Goal: Task Accomplishment & Management: Use online tool/utility

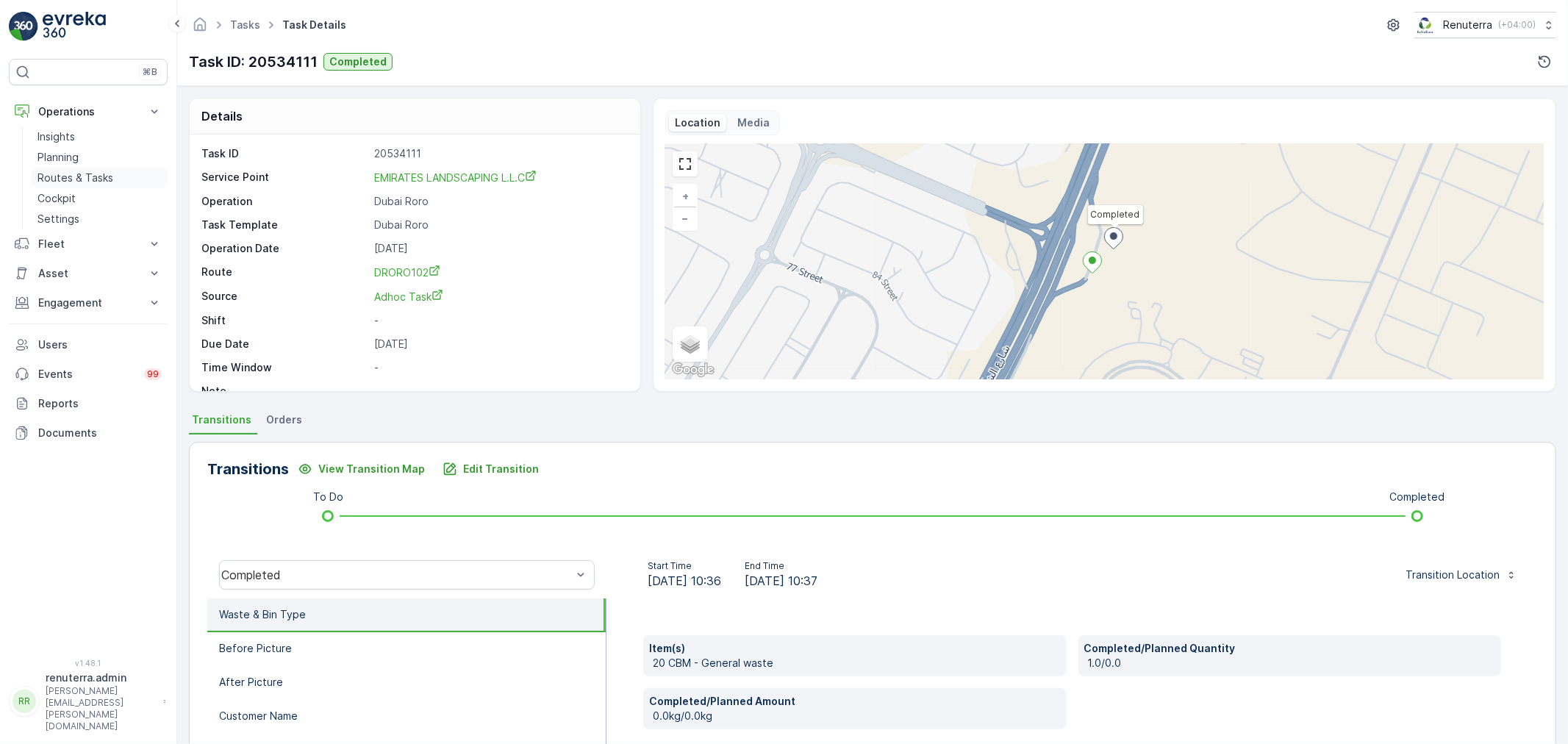
click at [91, 182] on p "Routes & Tasks" at bounding box center [75, 178] width 76 height 15
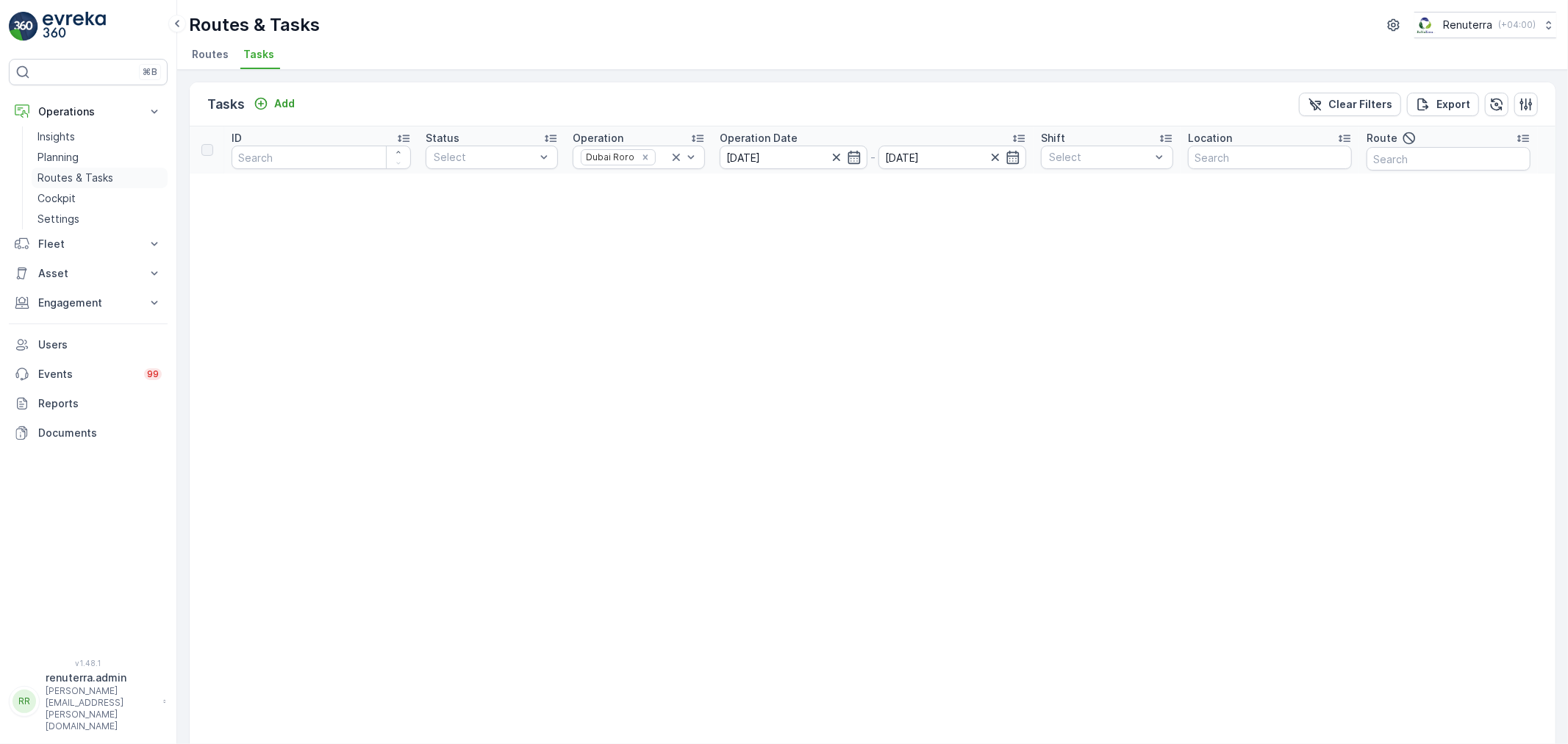
click at [97, 175] on p "Routes & Tasks" at bounding box center [75, 178] width 76 height 15
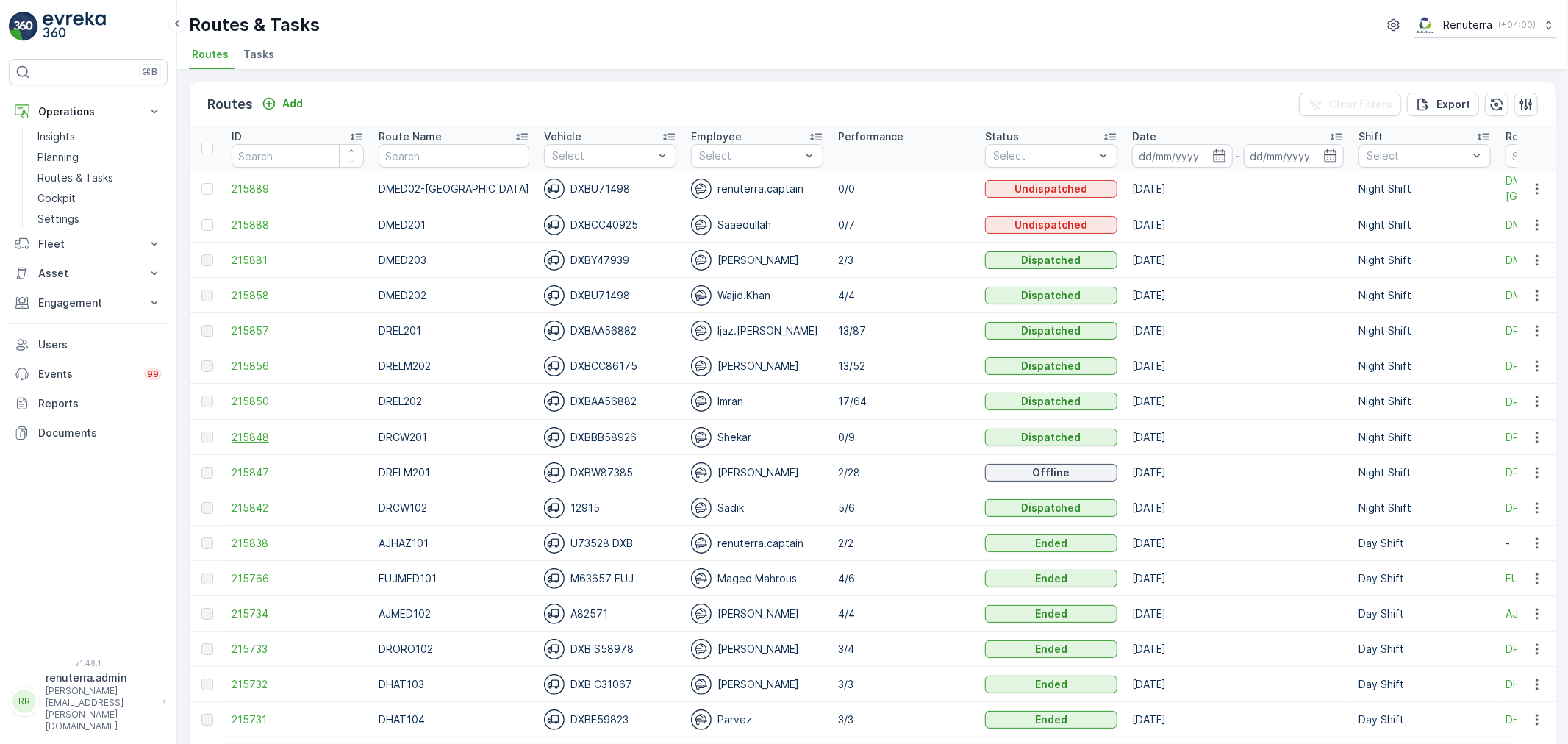
click at [244, 438] on span "215848" at bounding box center [297, 437] width 132 height 15
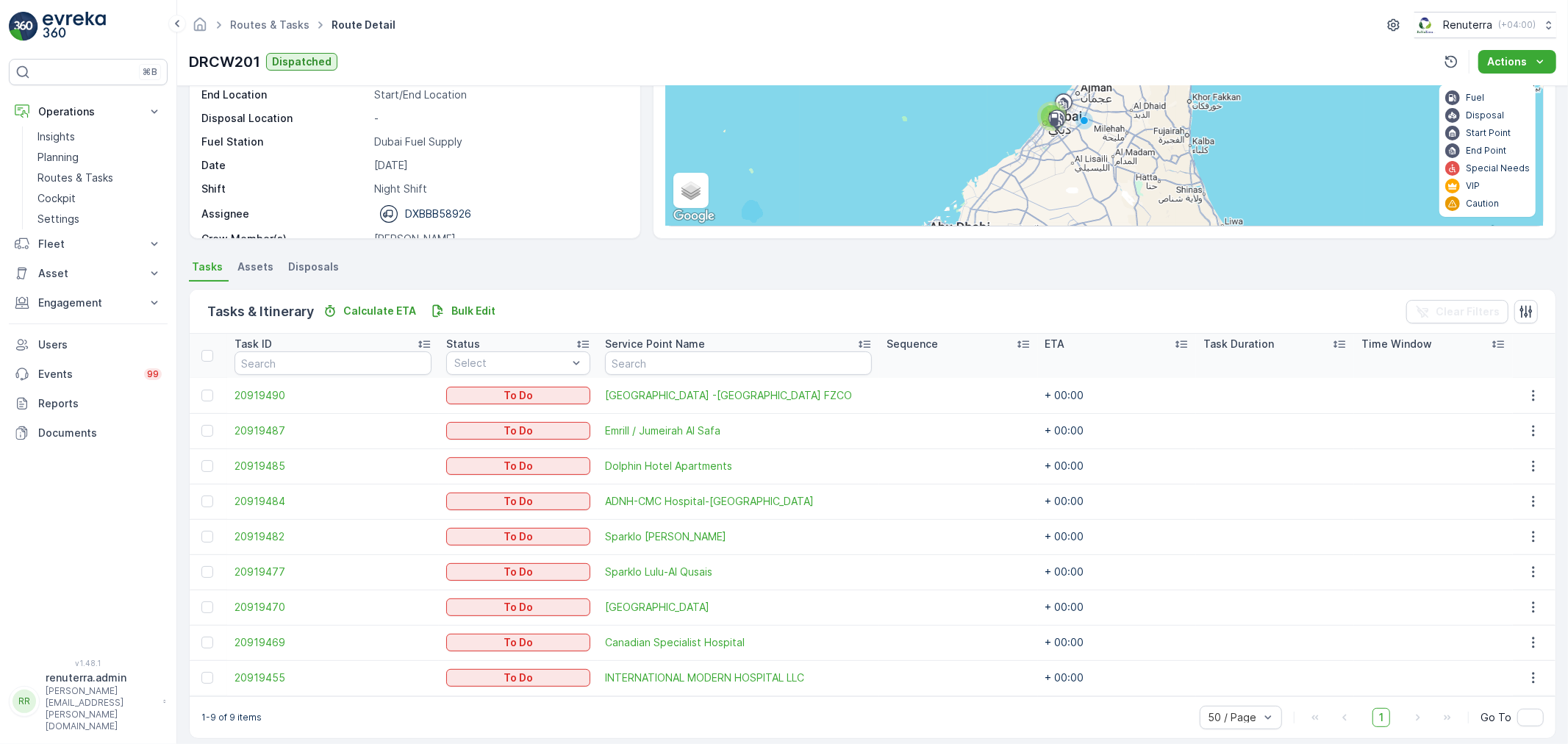
scroll to position [166, 0]
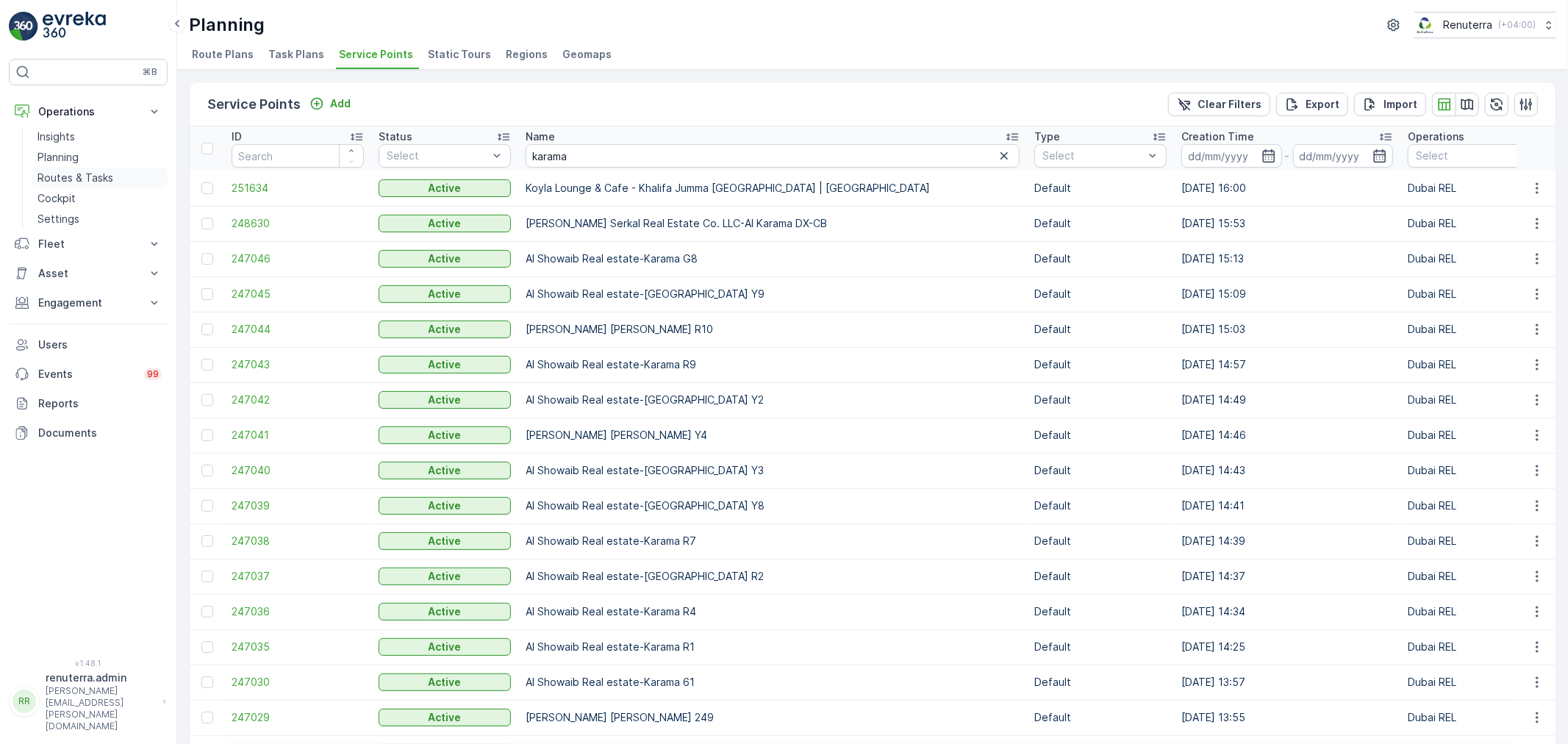
click at [73, 172] on p "Routes & Tasks" at bounding box center [75, 178] width 76 height 15
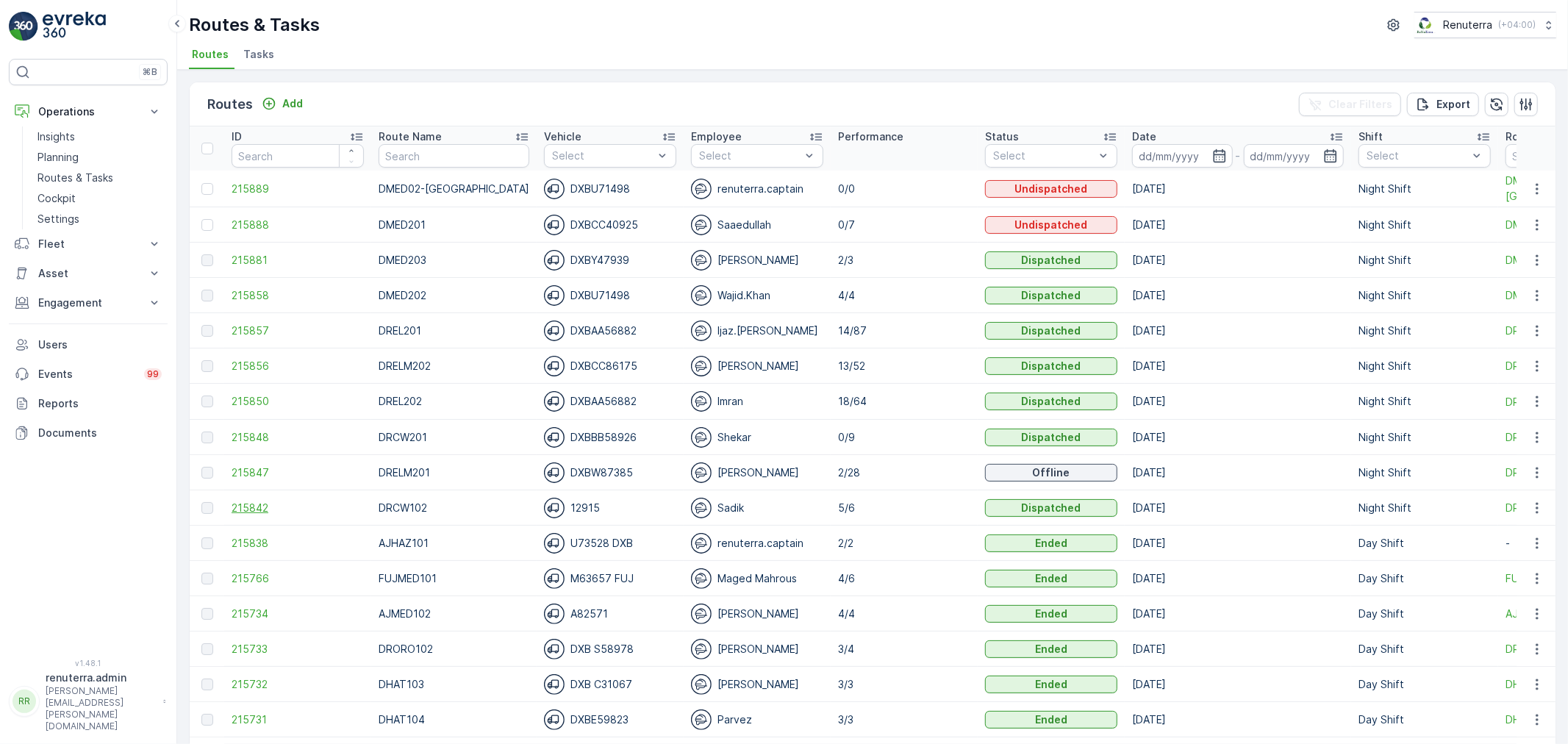
click at [251, 509] on span "215842" at bounding box center [297, 508] width 132 height 15
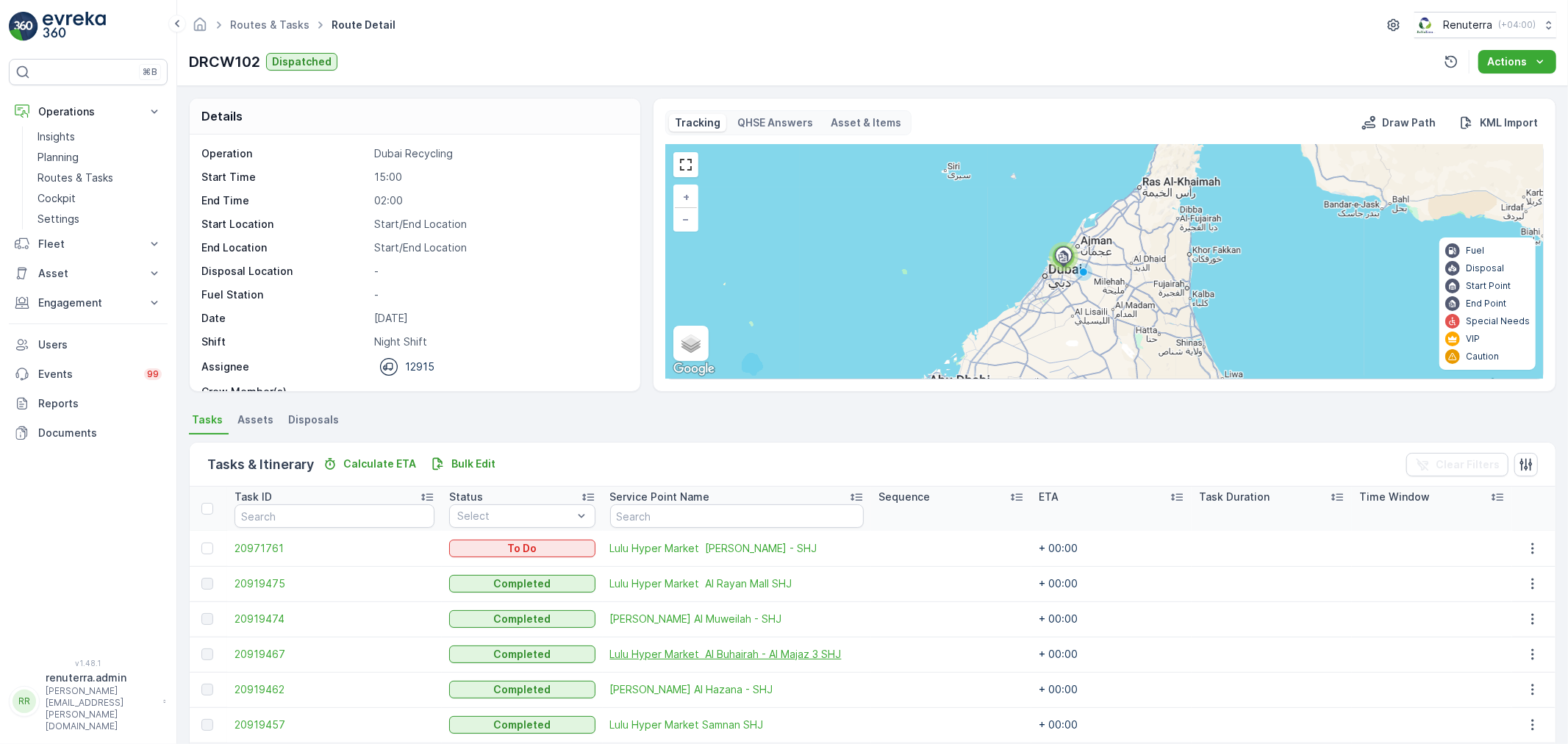
scroll to position [60, 0]
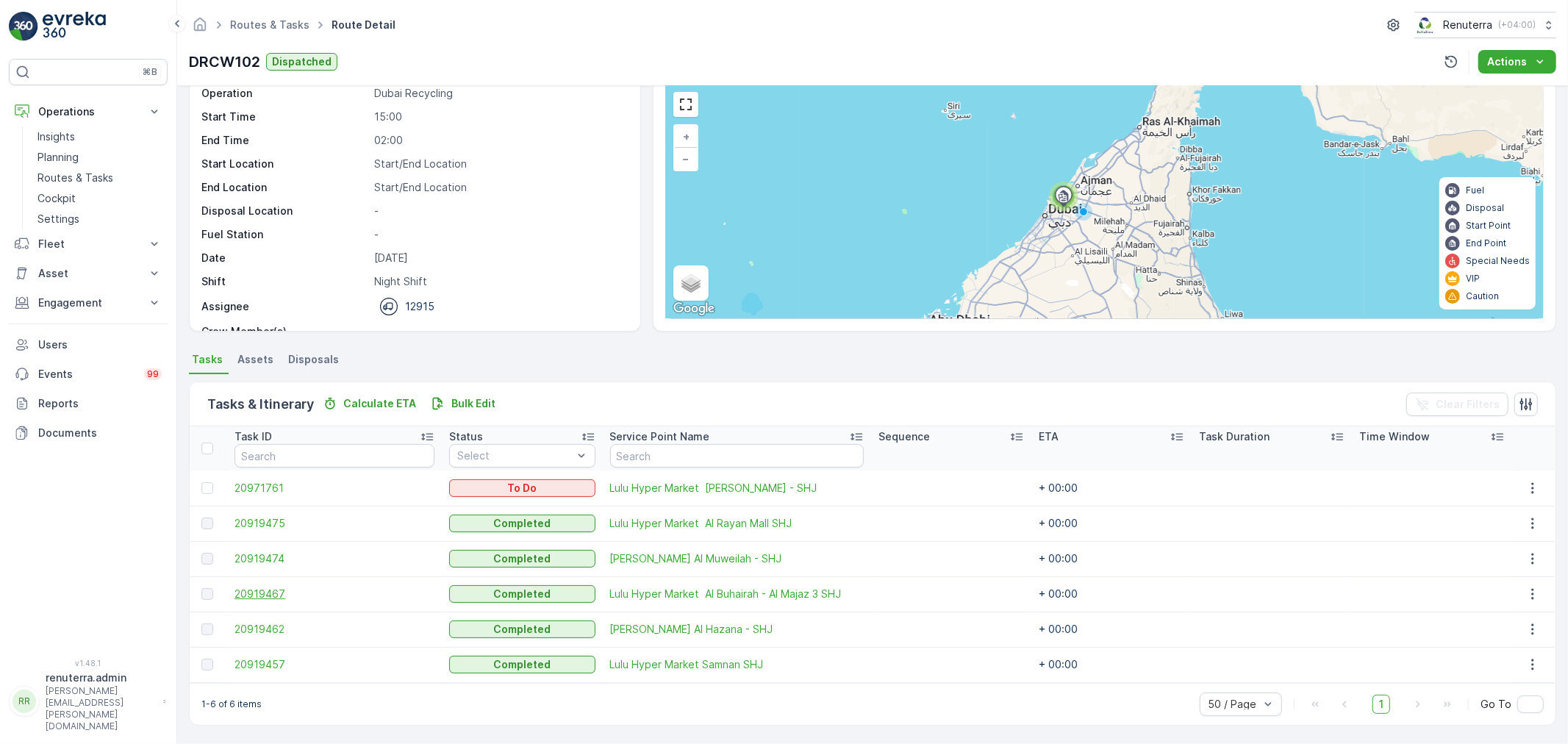
click at [262, 591] on span "20919467" at bounding box center [334, 594] width 200 height 15
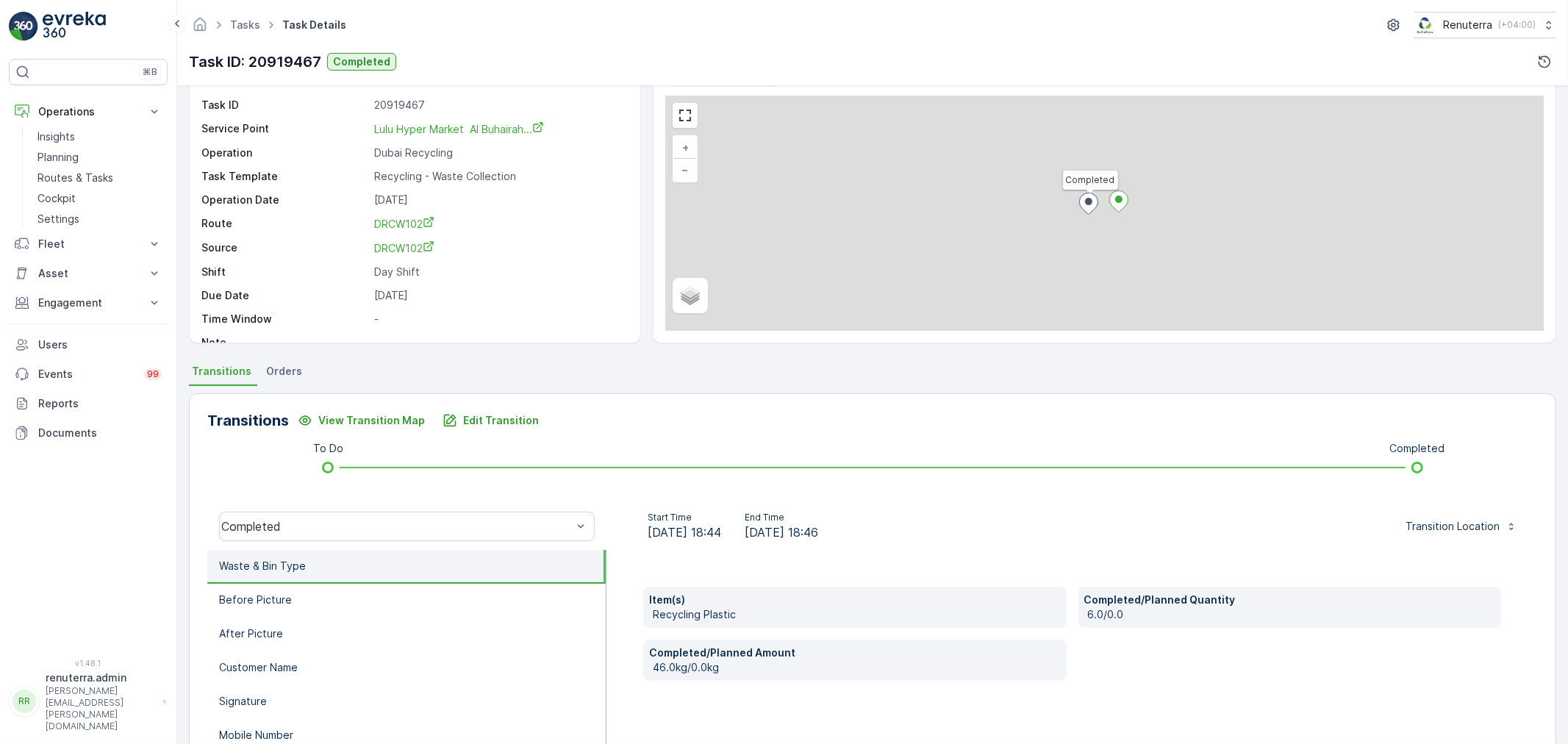
scroll to position [82, 0]
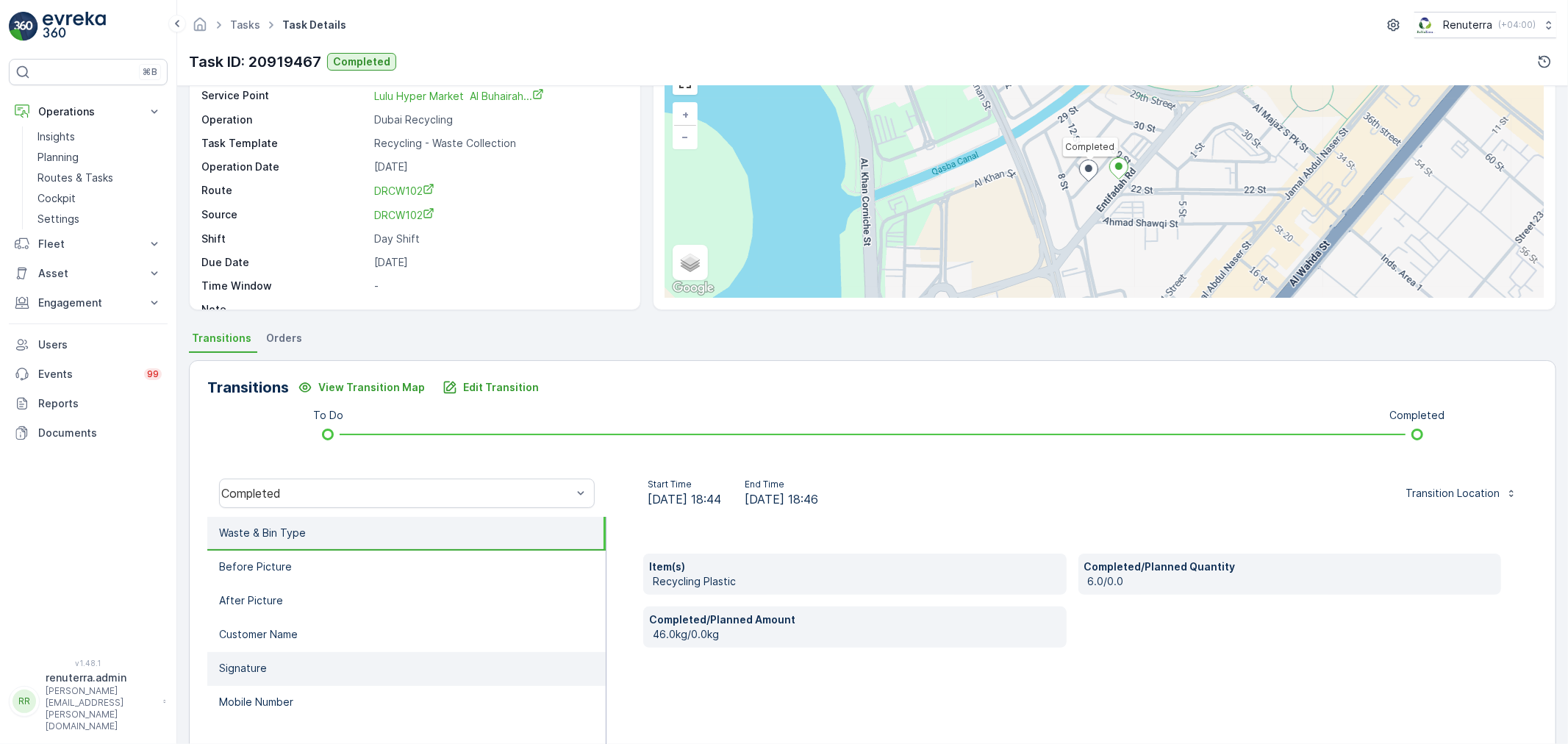
click at [239, 661] on p "Signature" at bounding box center [242, 668] width 47 height 15
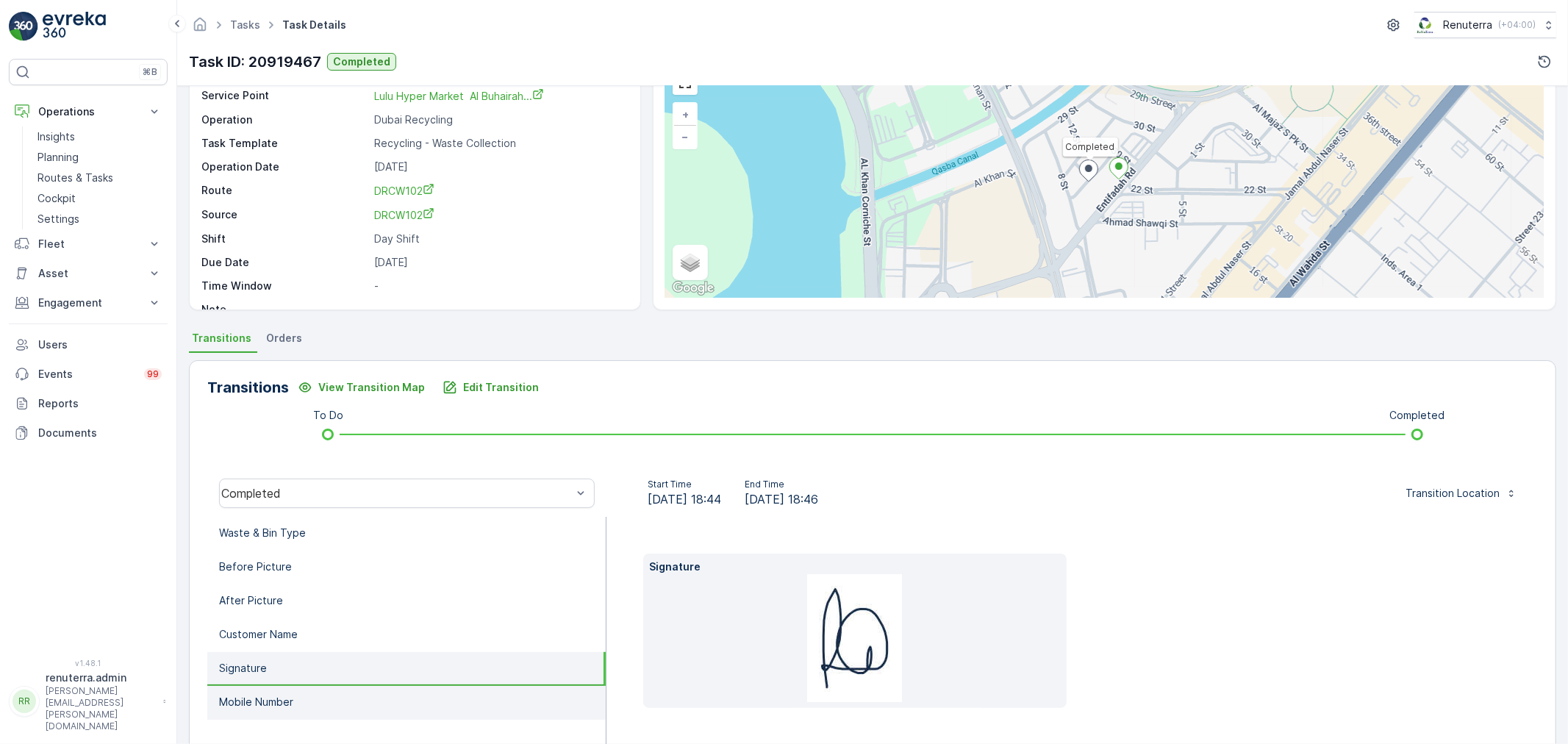
click at [247, 689] on li "Mobile Number" at bounding box center [407, 702] width 398 height 34
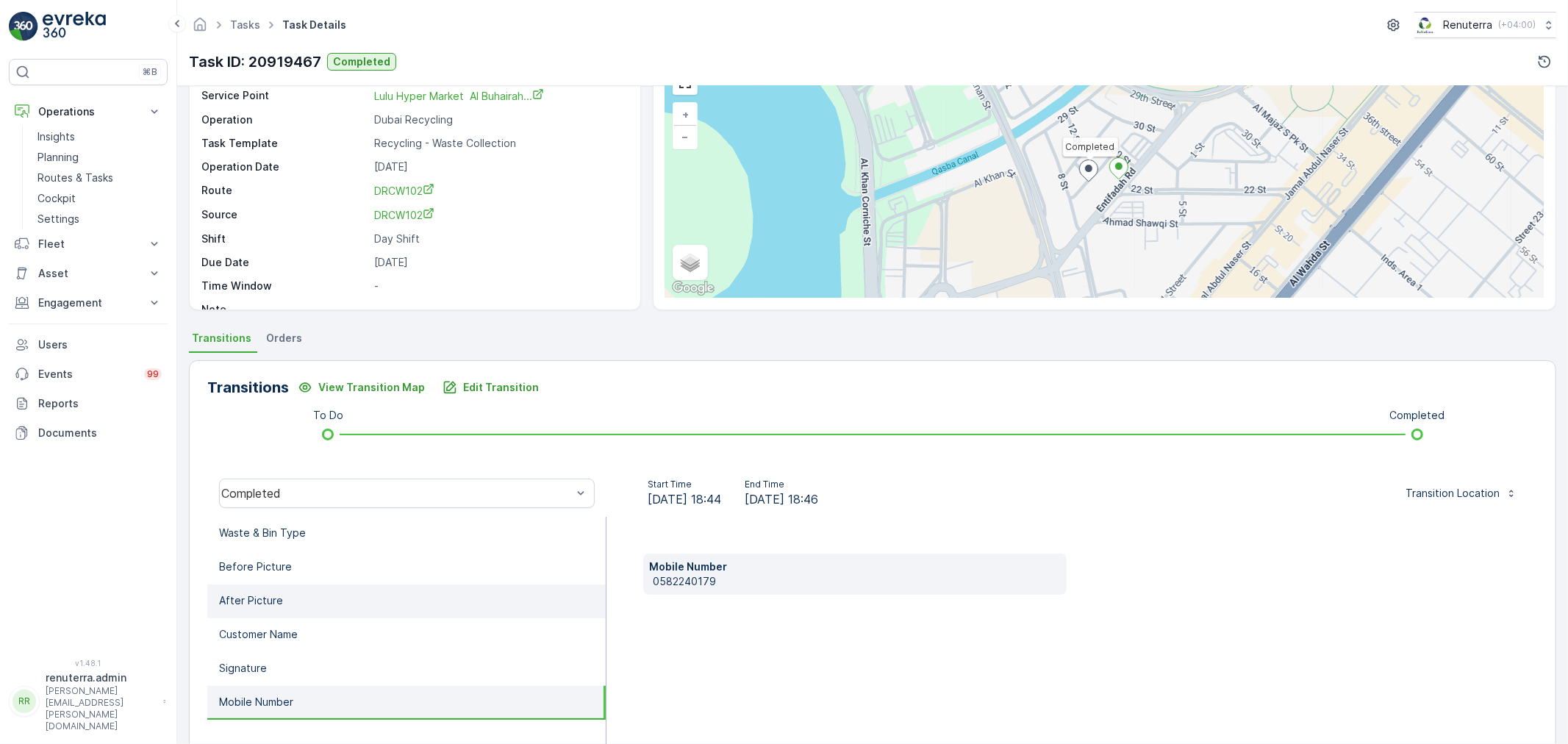
click at [259, 608] on li "After Picture" at bounding box center [407, 601] width 398 height 34
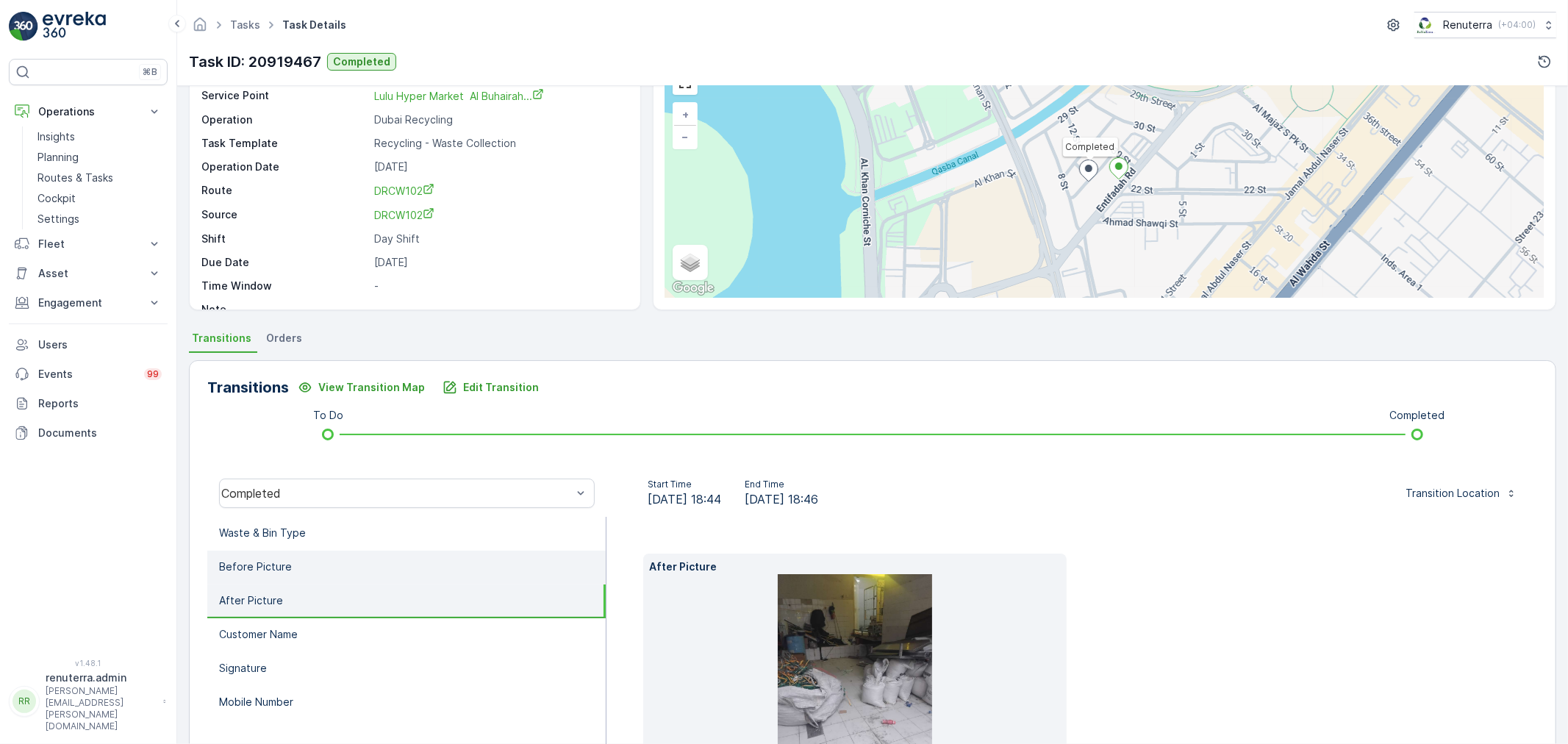
click at [259, 572] on p "Before Picture" at bounding box center [255, 567] width 72 height 15
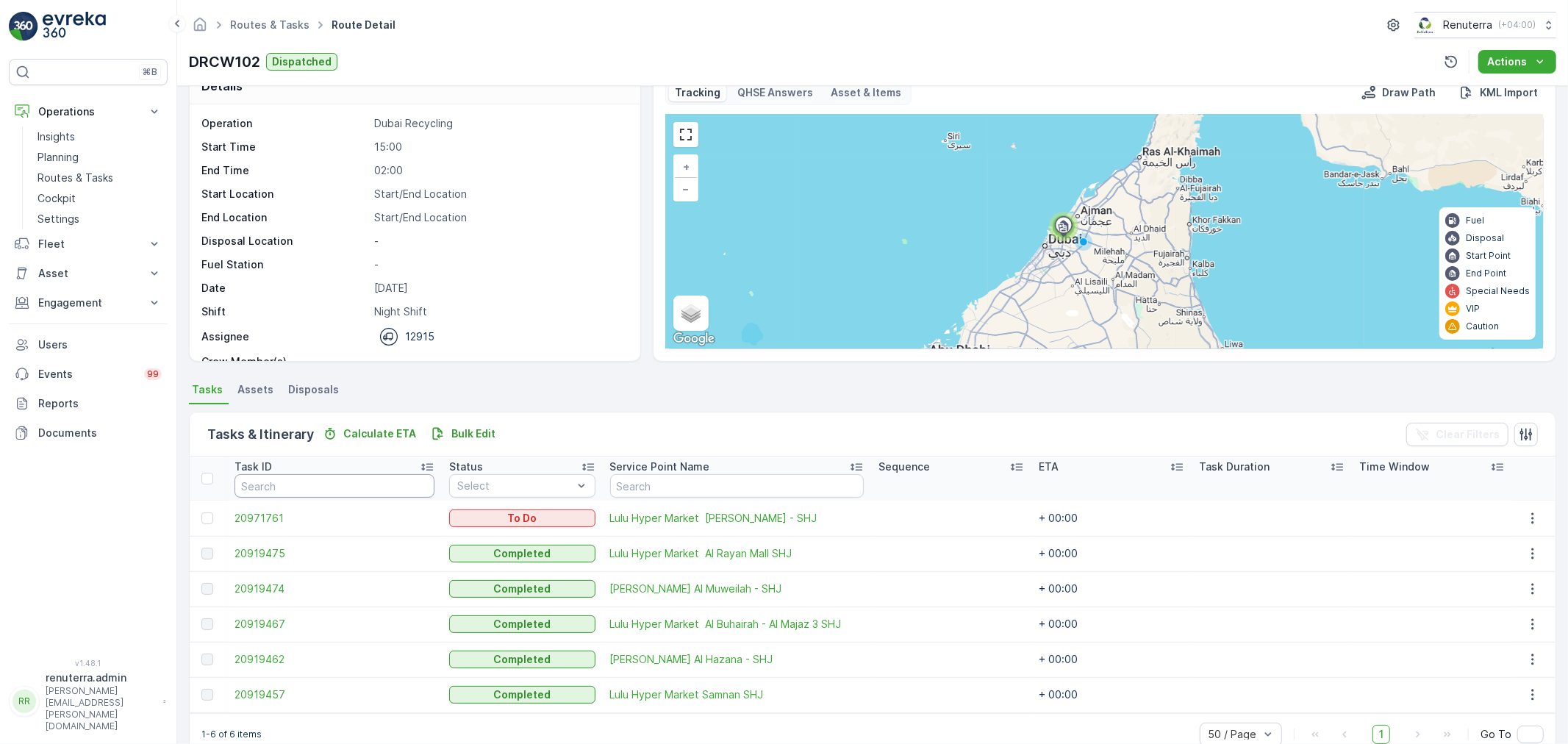
scroll to position [60, 0]
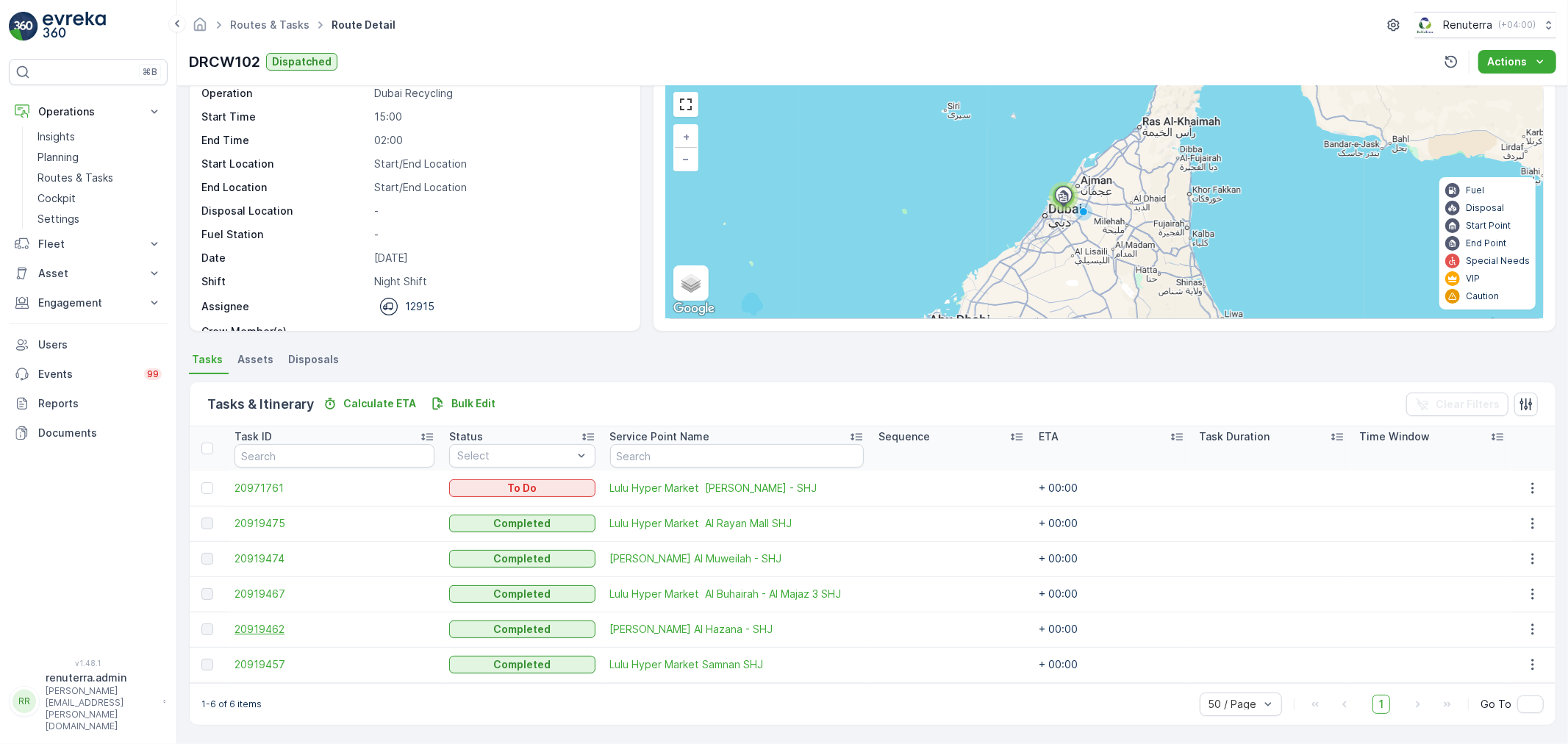
click at [283, 622] on span "20919462" at bounding box center [334, 629] width 200 height 15
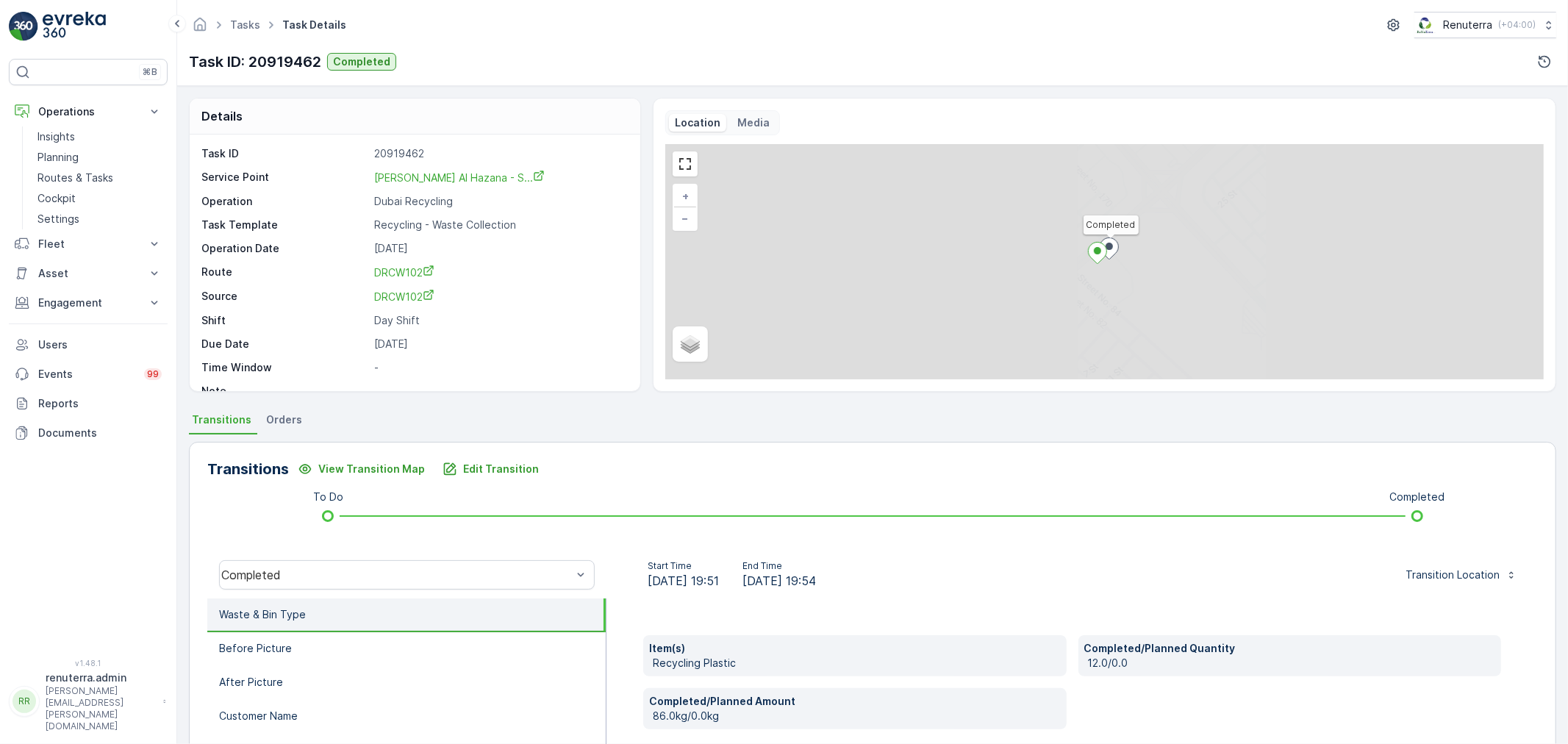
scroll to position [82, 0]
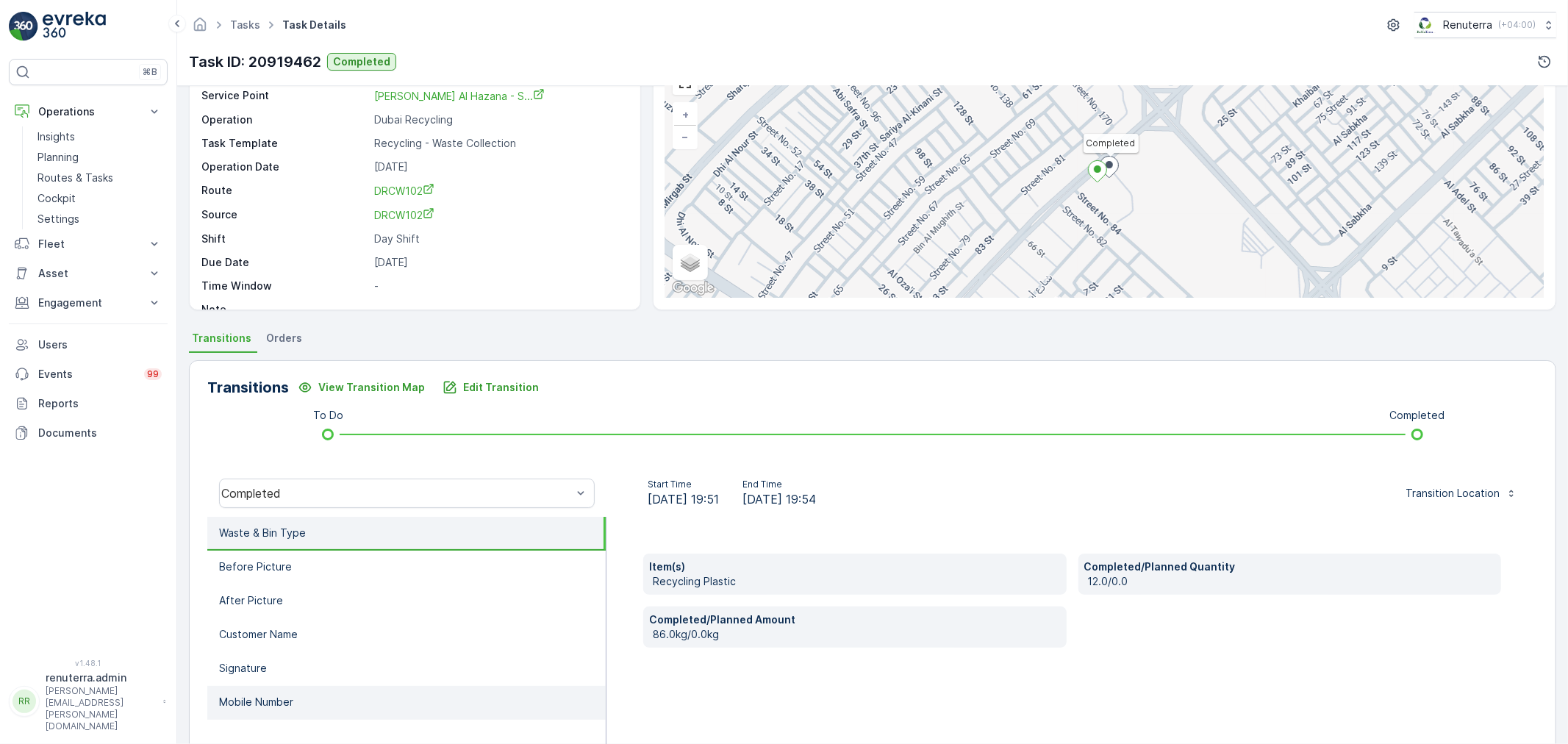
click at [340, 697] on li "Mobile Number" at bounding box center [407, 702] width 398 height 34
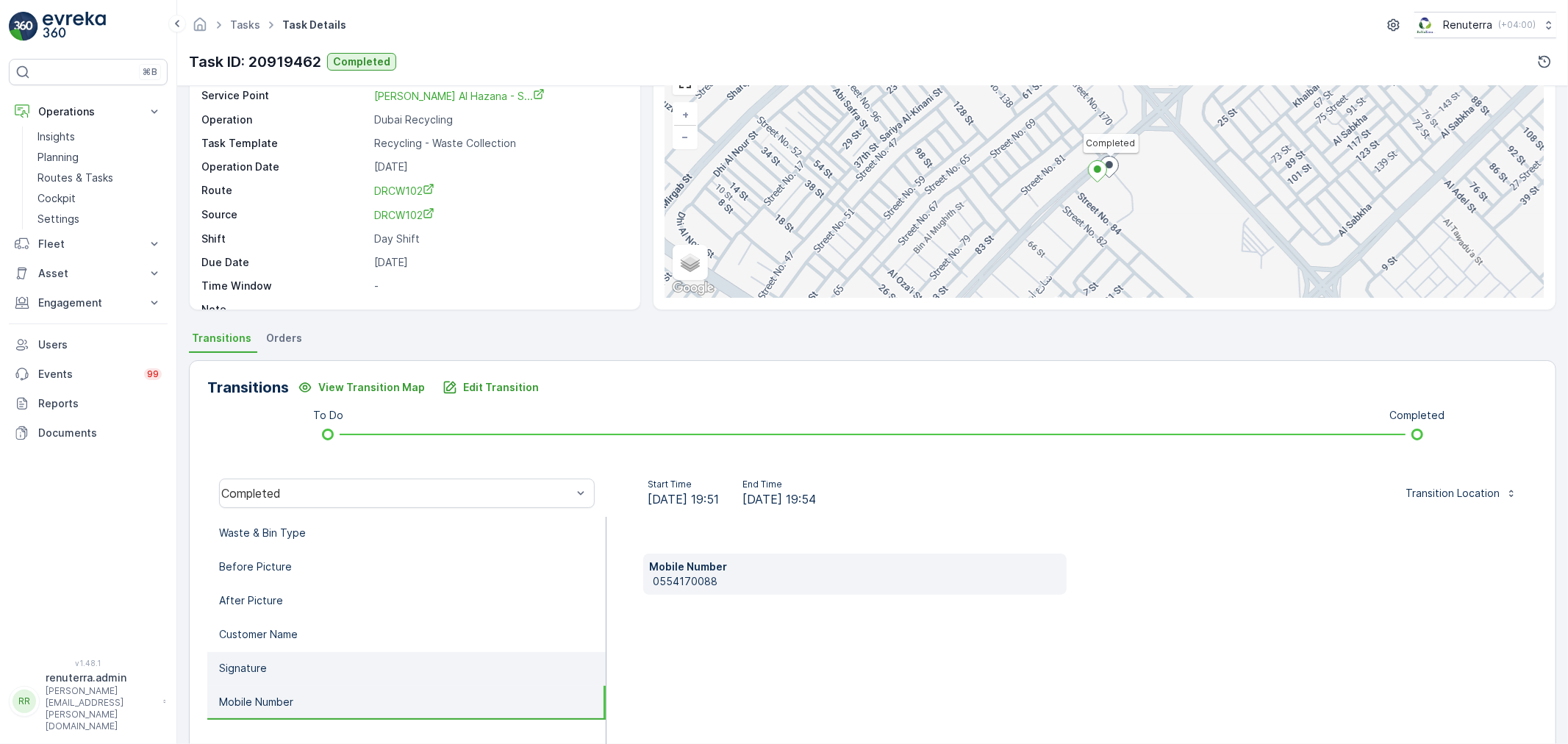
click at [287, 652] on li "Signature" at bounding box center [407, 669] width 398 height 34
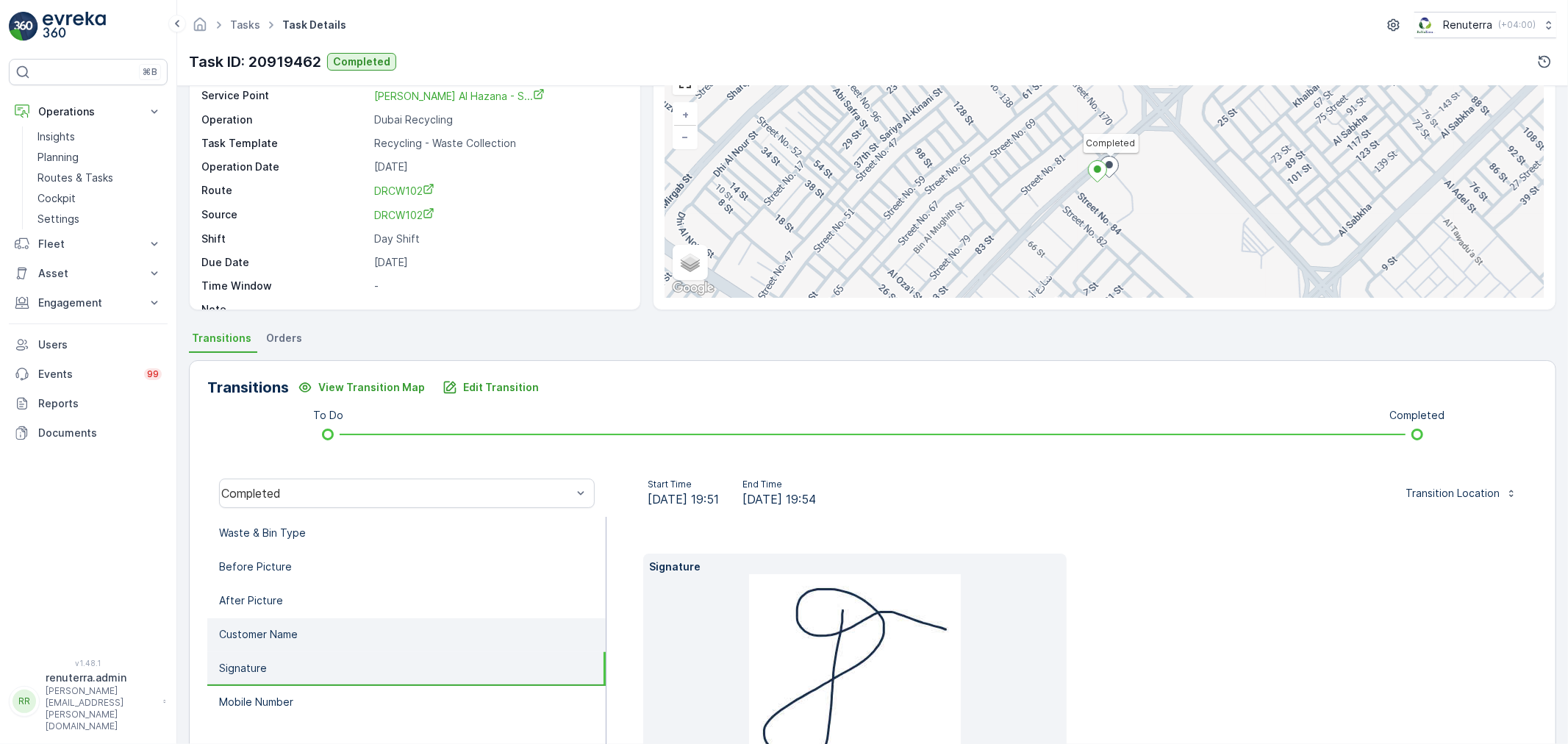
click at [285, 618] on li "Customer Name" at bounding box center [407, 635] width 398 height 34
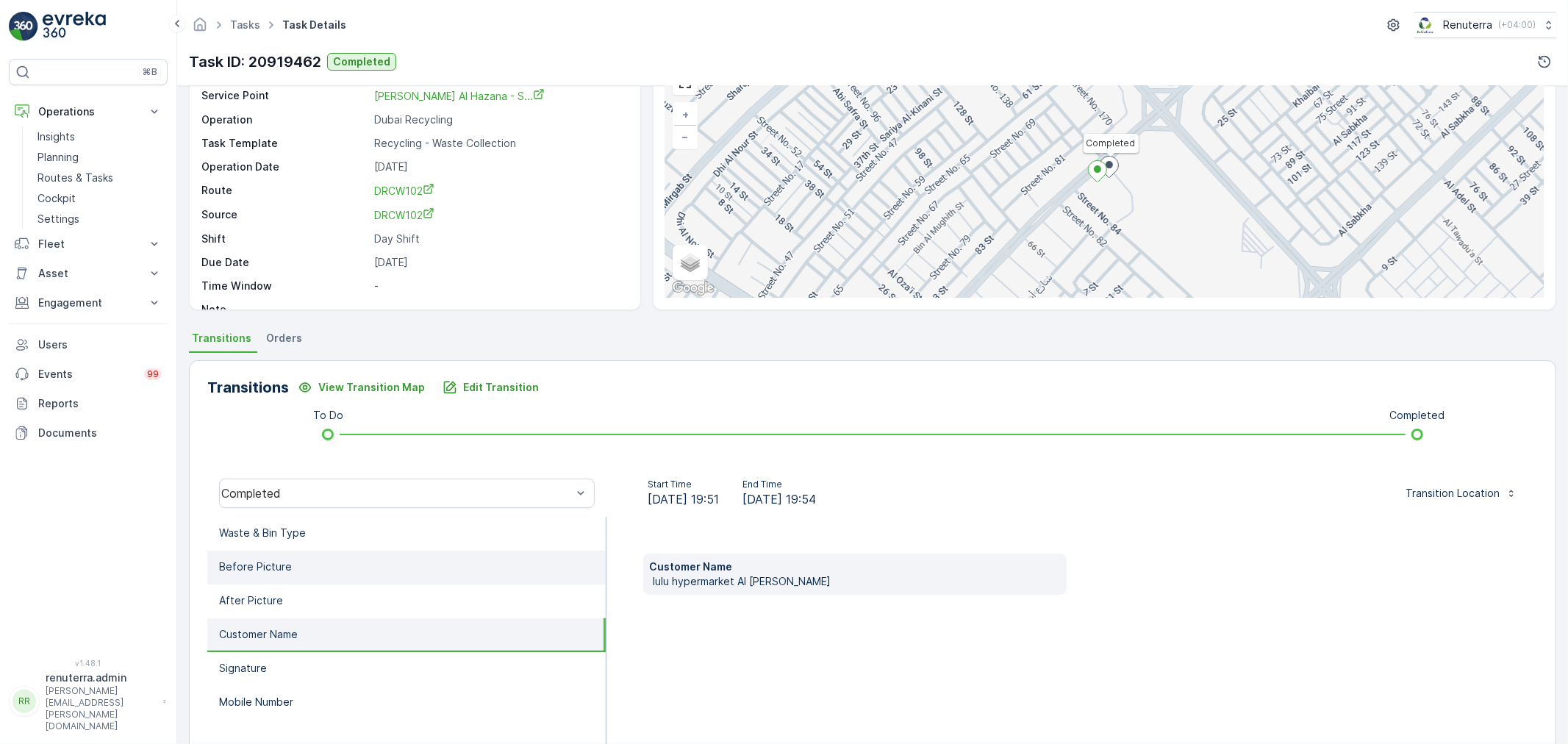
click at [273, 567] on p "Before Picture" at bounding box center [255, 567] width 72 height 15
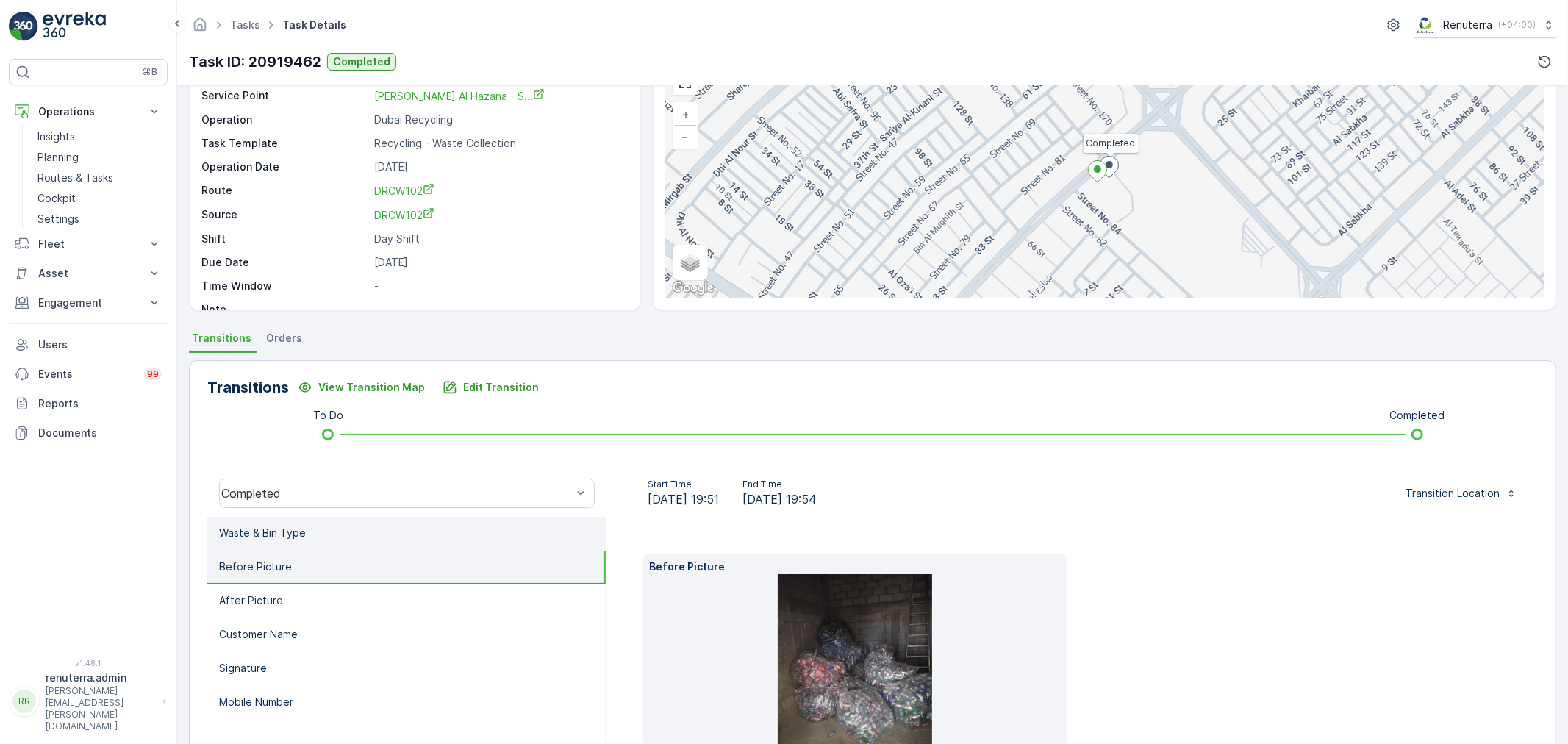
click at [273, 521] on li "Waste & Bin Type" at bounding box center [407, 533] width 398 height 34
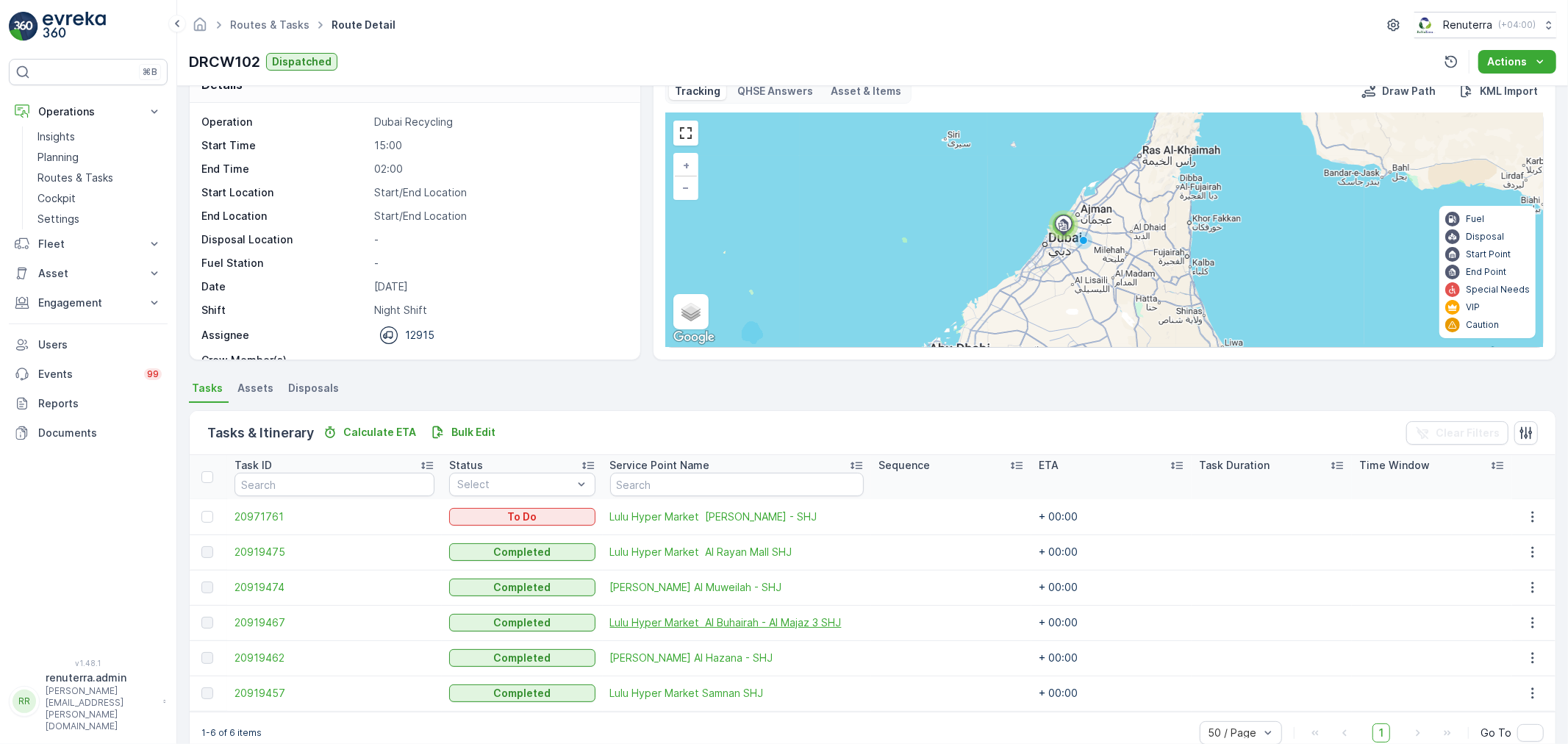
scroll to position [60, 0]
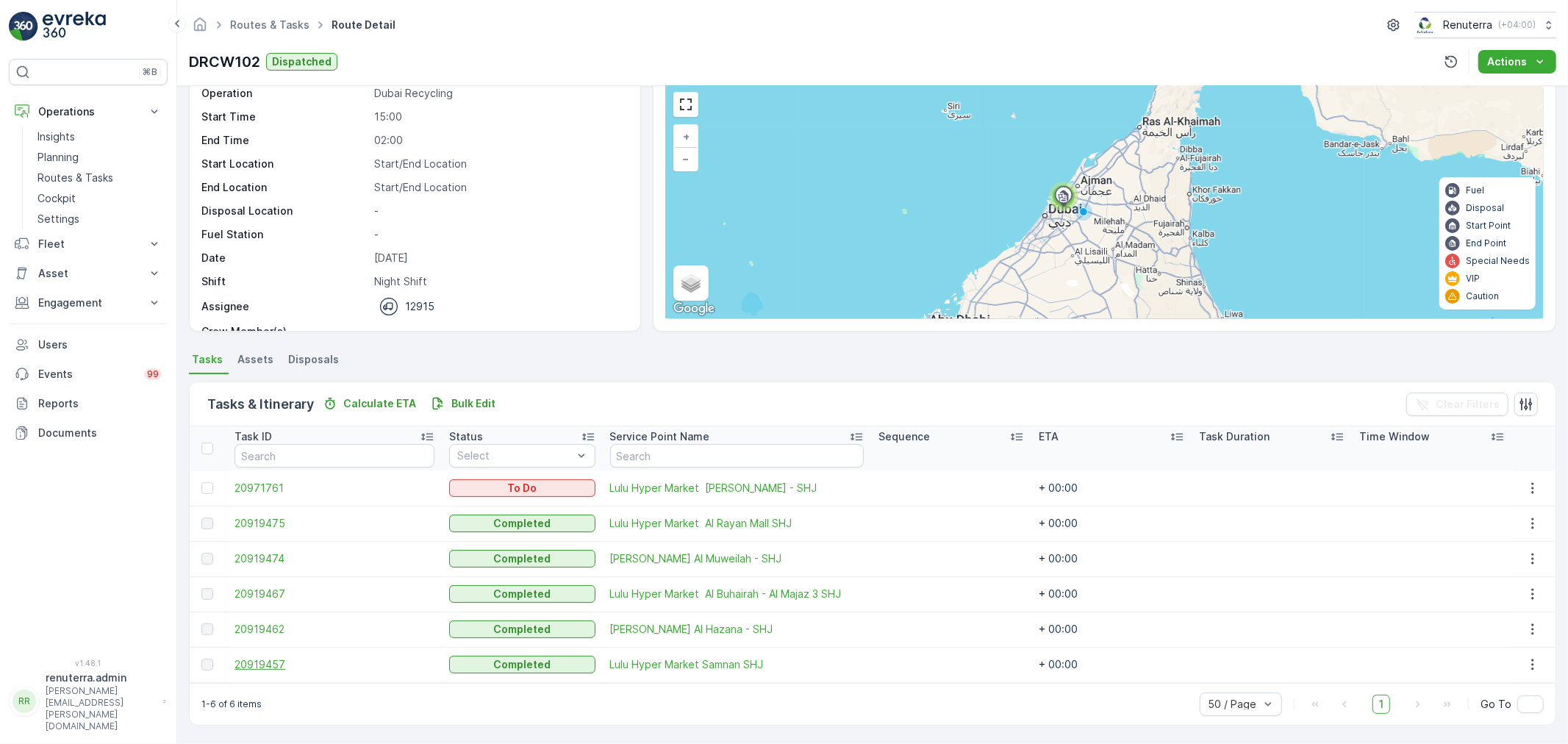
click at [269, 667] on span "20919457" at bounding box center [334, 665] width 200 height 15
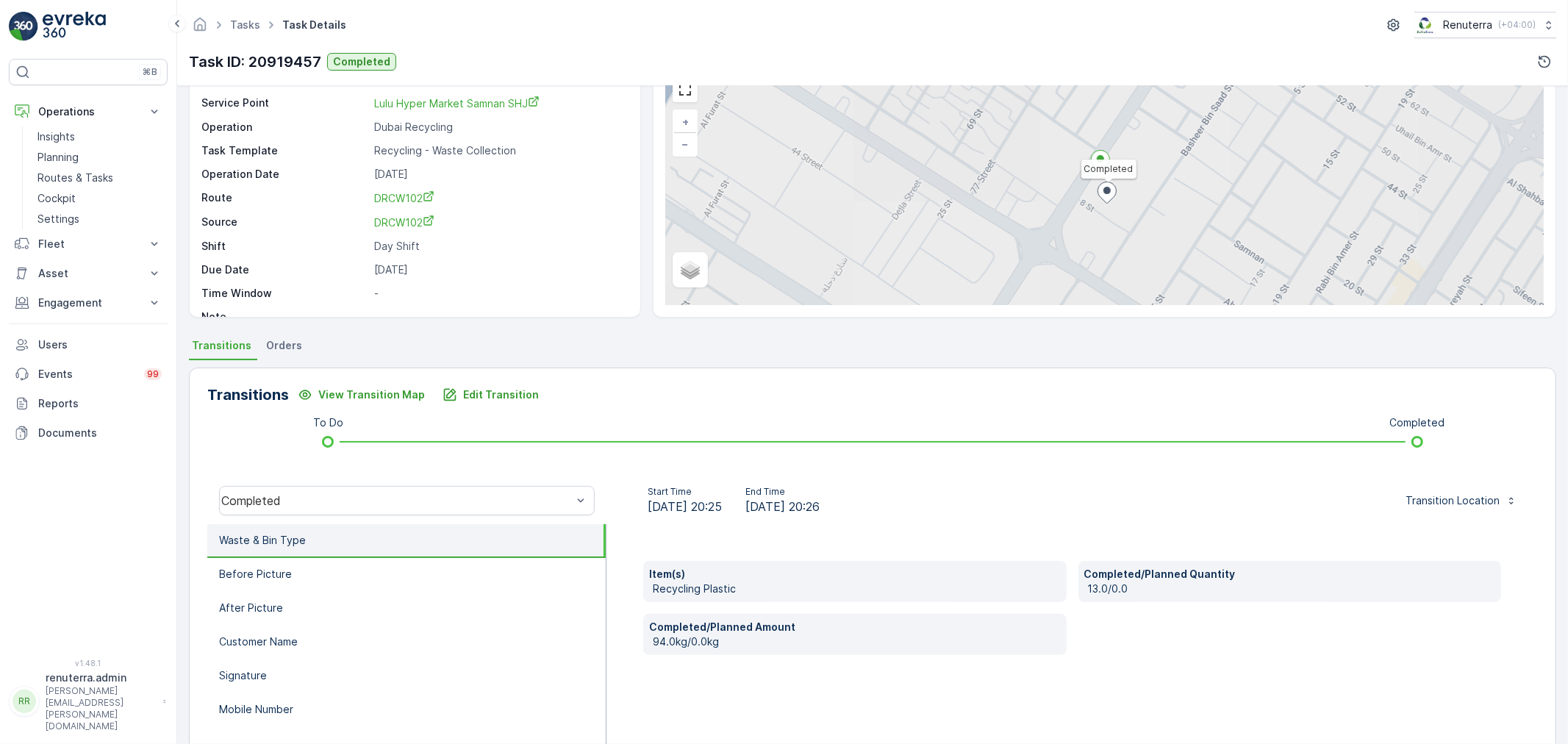
scroll to position [82, 0]
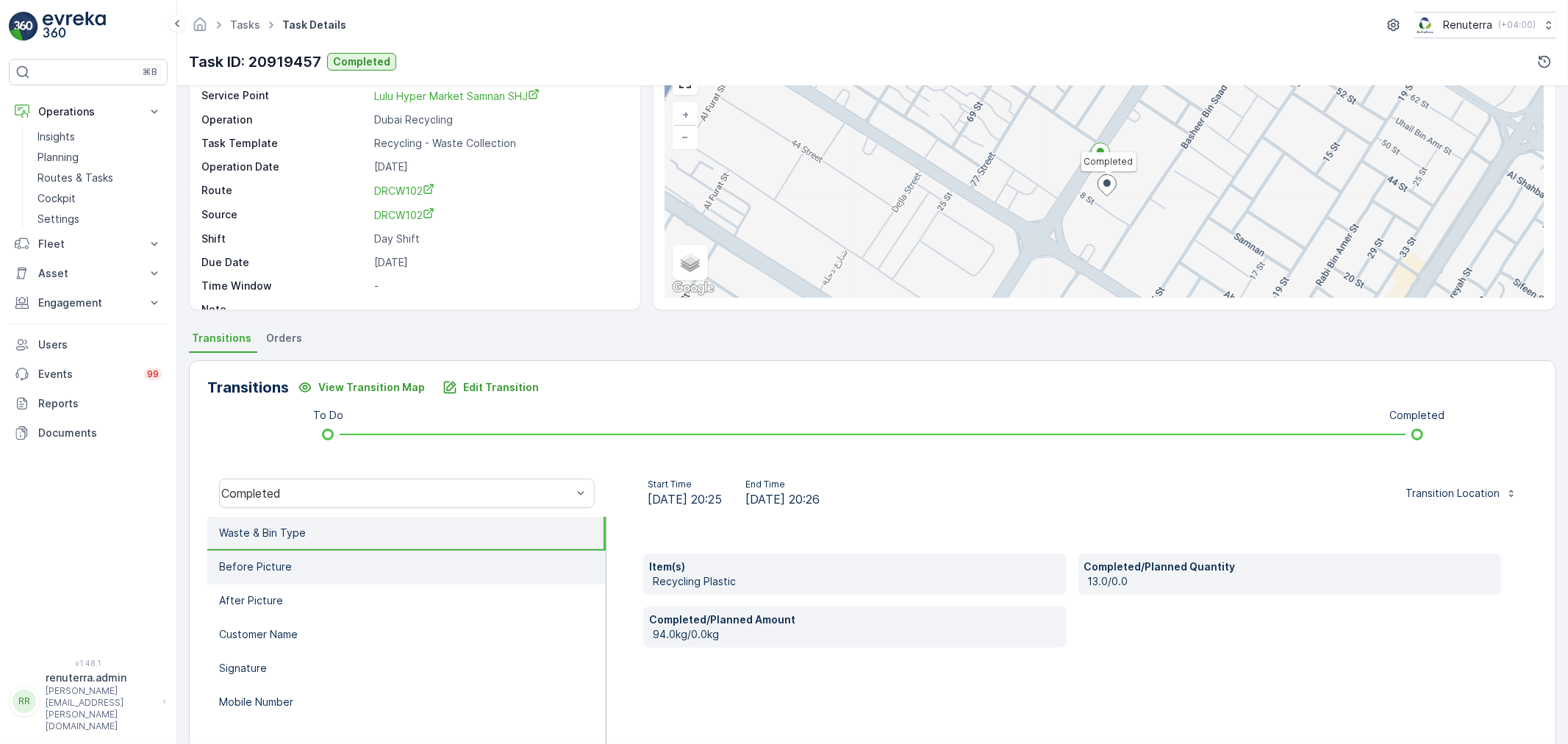
click at [320, 572] on li "Before Picture" at bounding box center [407, 567] width 398 height 34
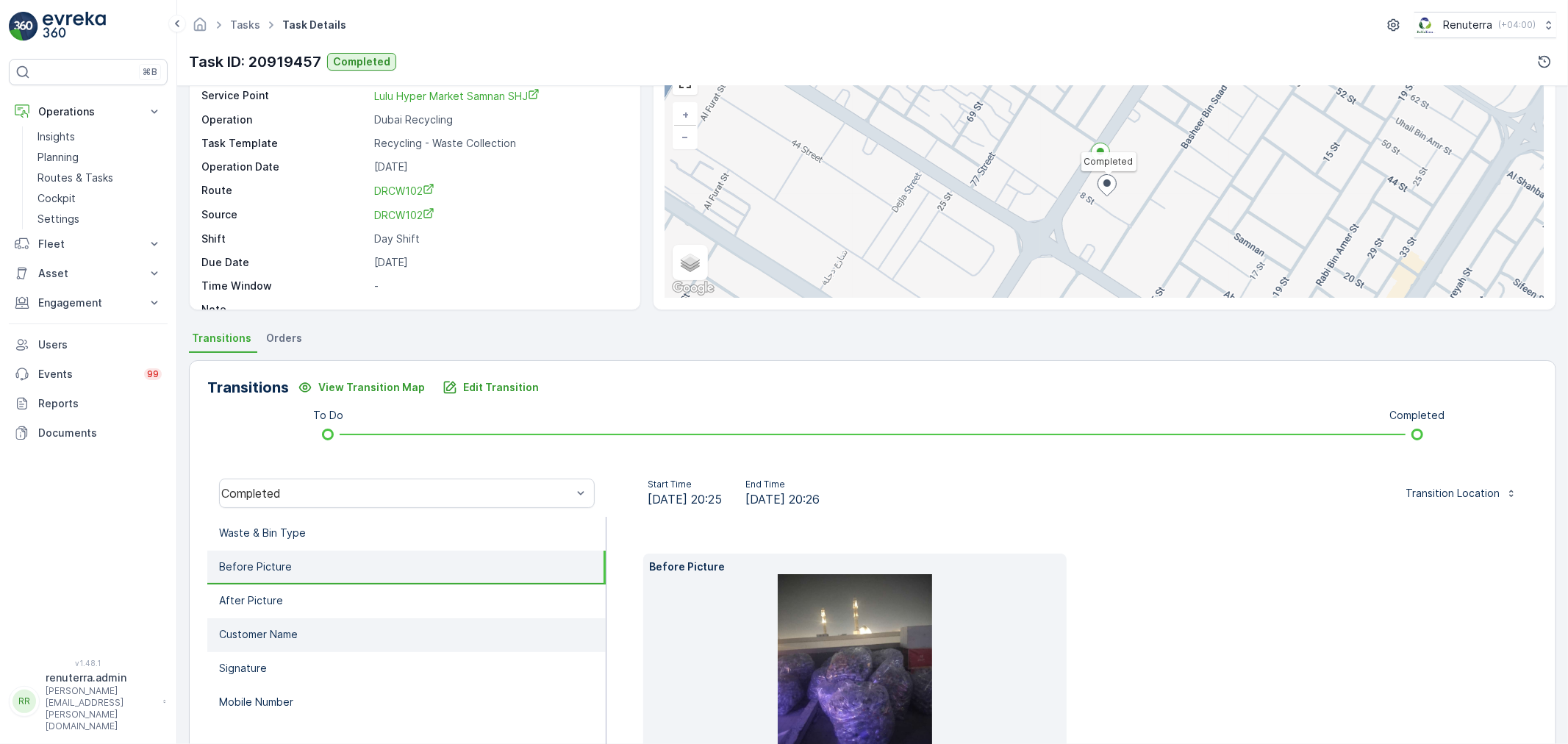
click at [303, 618] on li "Customer Name" at bounding box center [407, 635] width 398 height 34
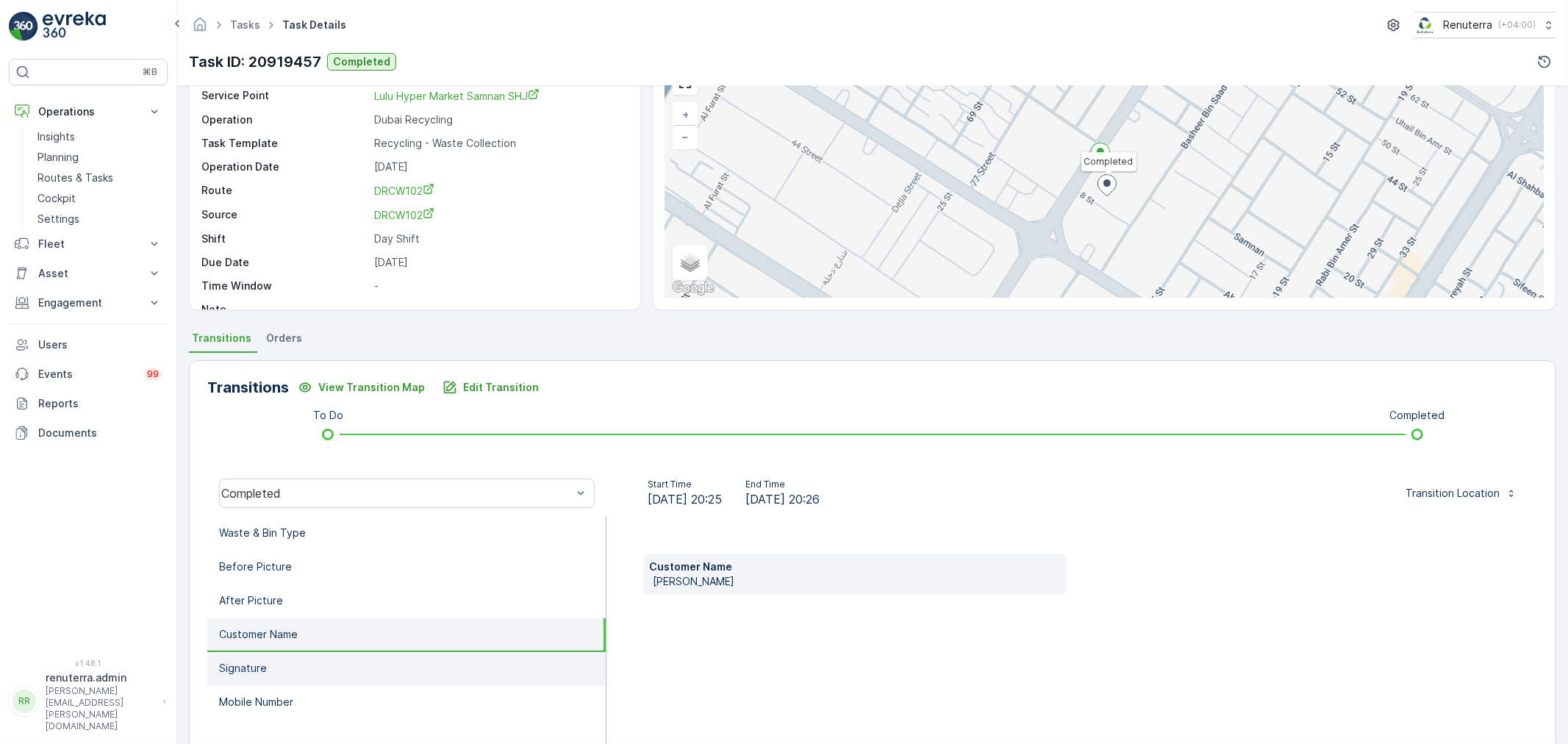
click at [292, 667] on li "Signature" at bounding box center [407, 669] width 398 height 34
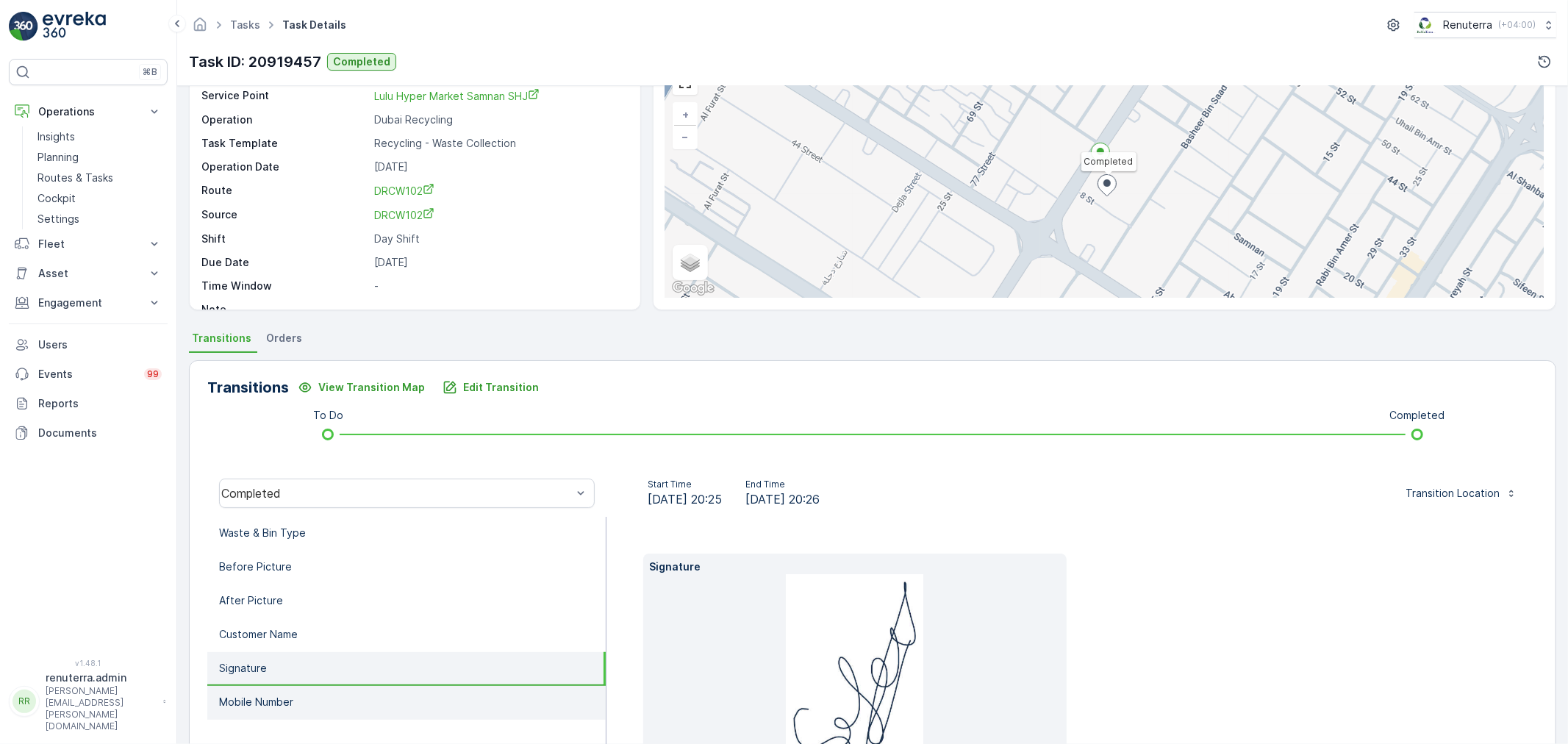
click at [278, 695] on p "Mobile Number" at bounding box center [256, 702] width 74 height 15
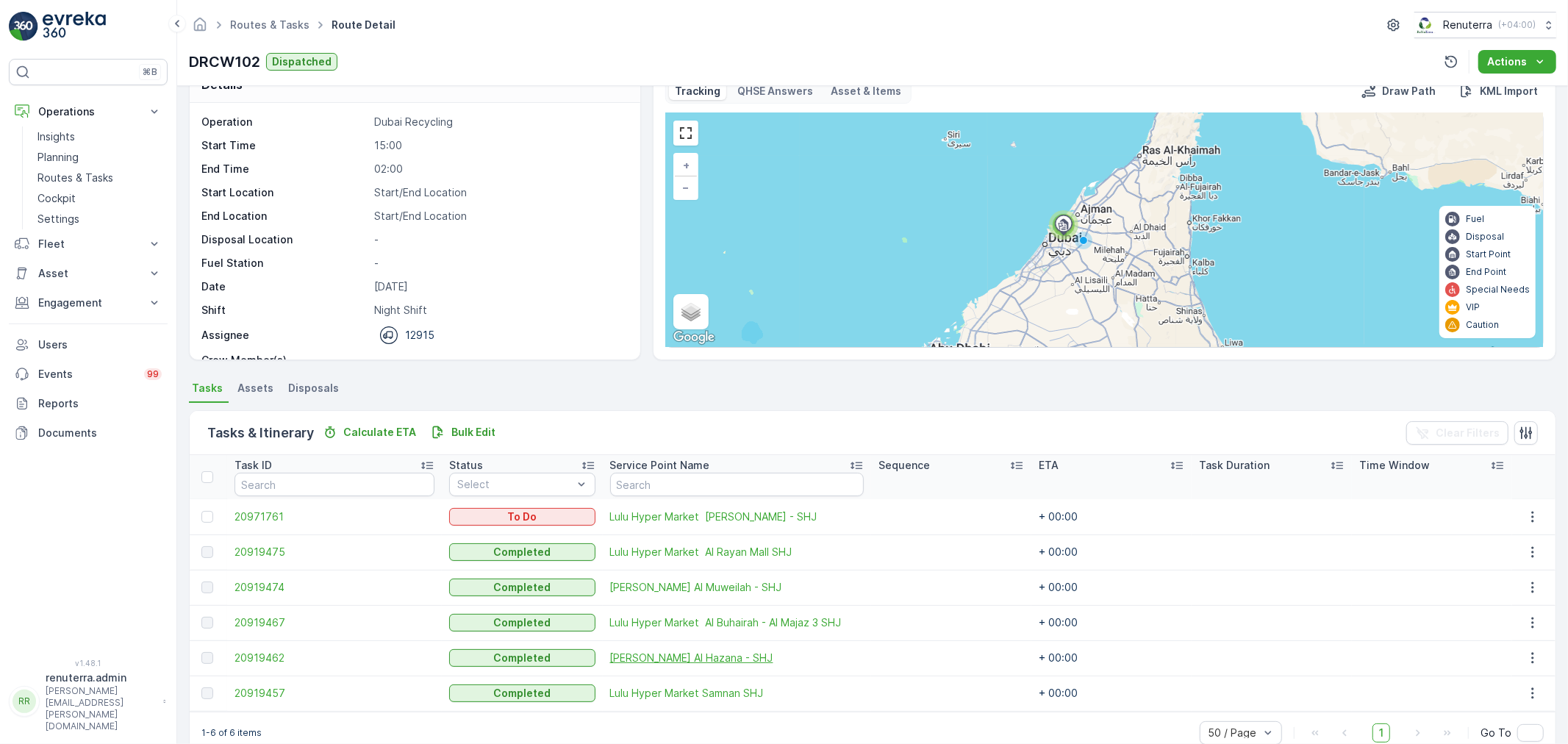
scroll to position [60, 0]
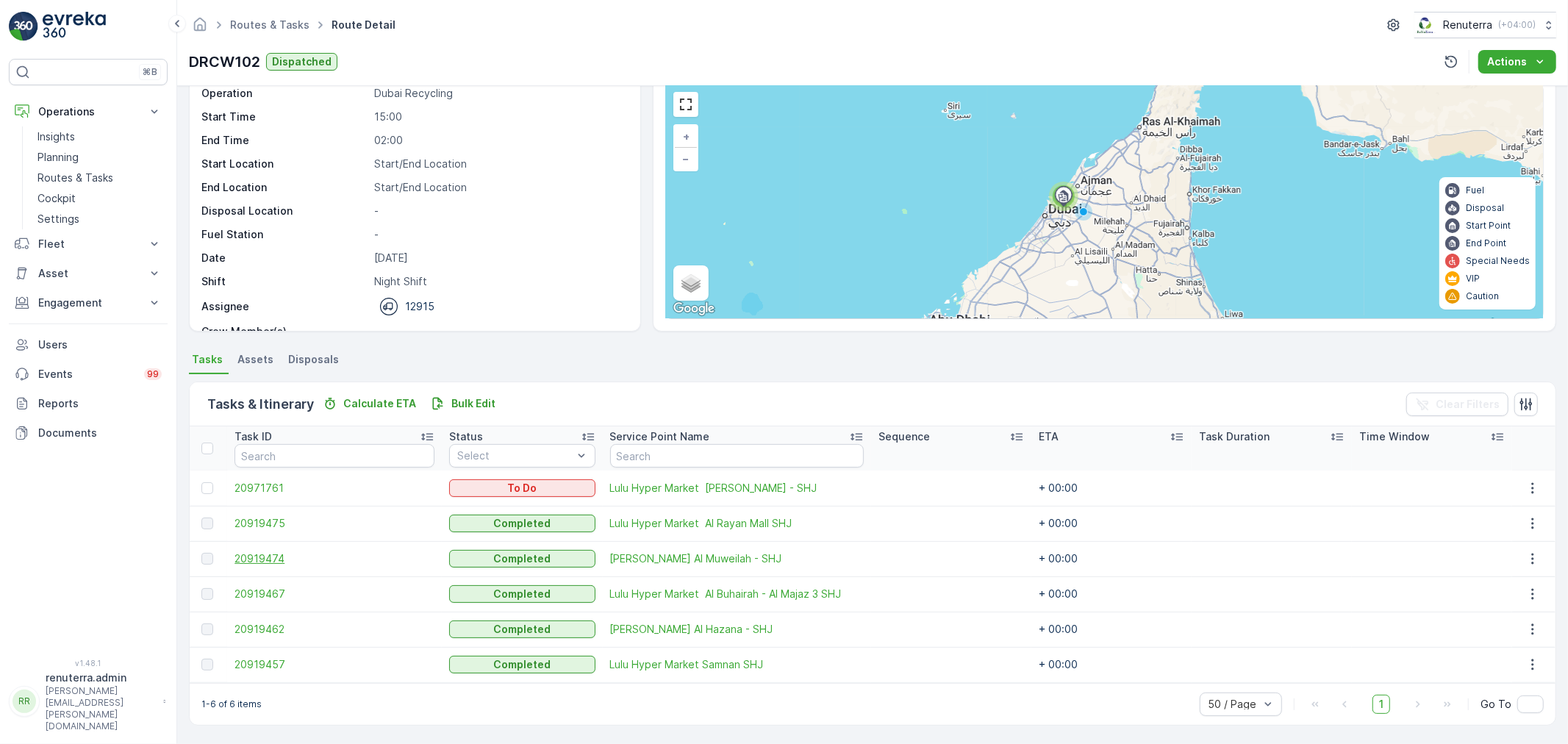
click at [265, 559] on span "20919474" at bounding box center [334, 559] width 200 height 15
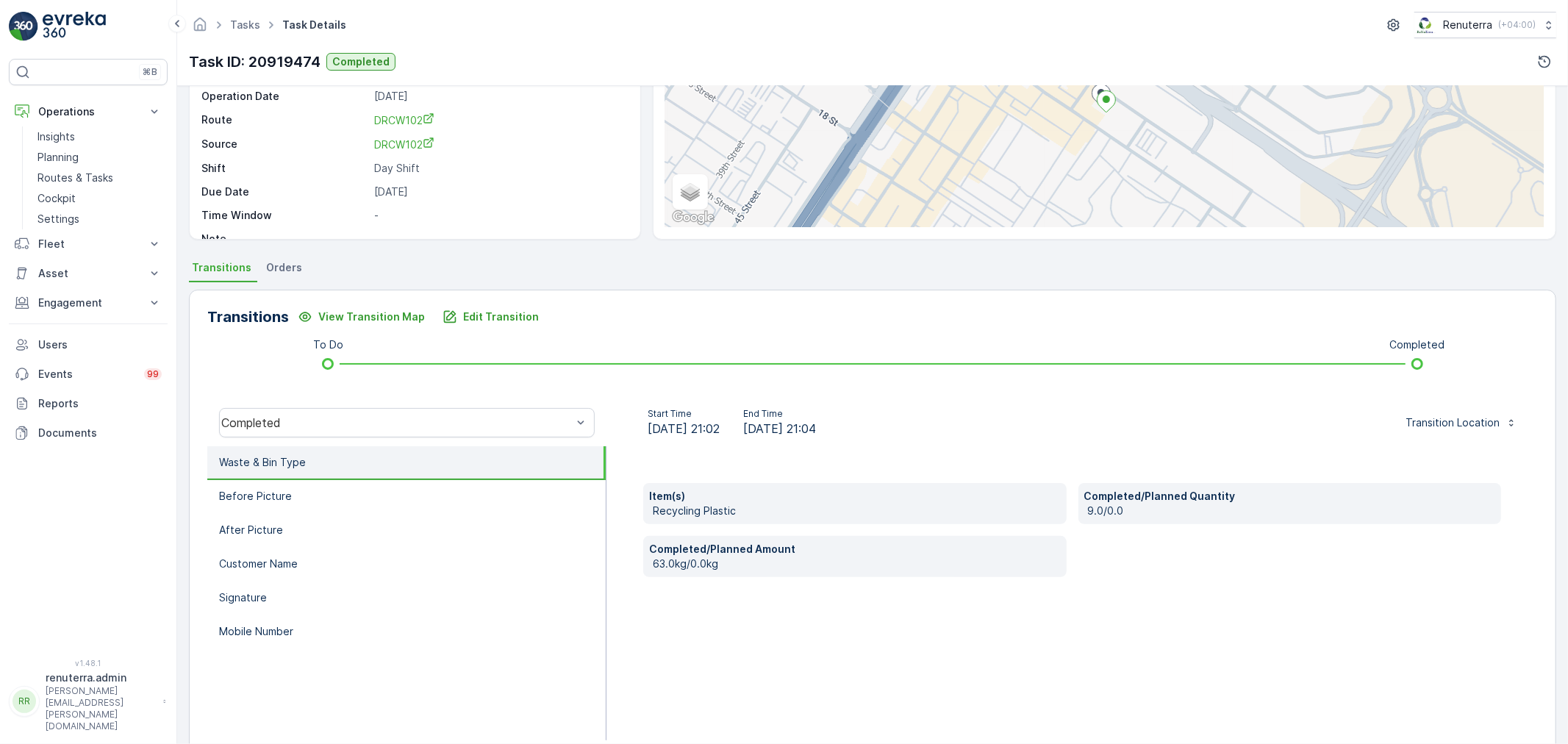
scroll to position [163, 0]
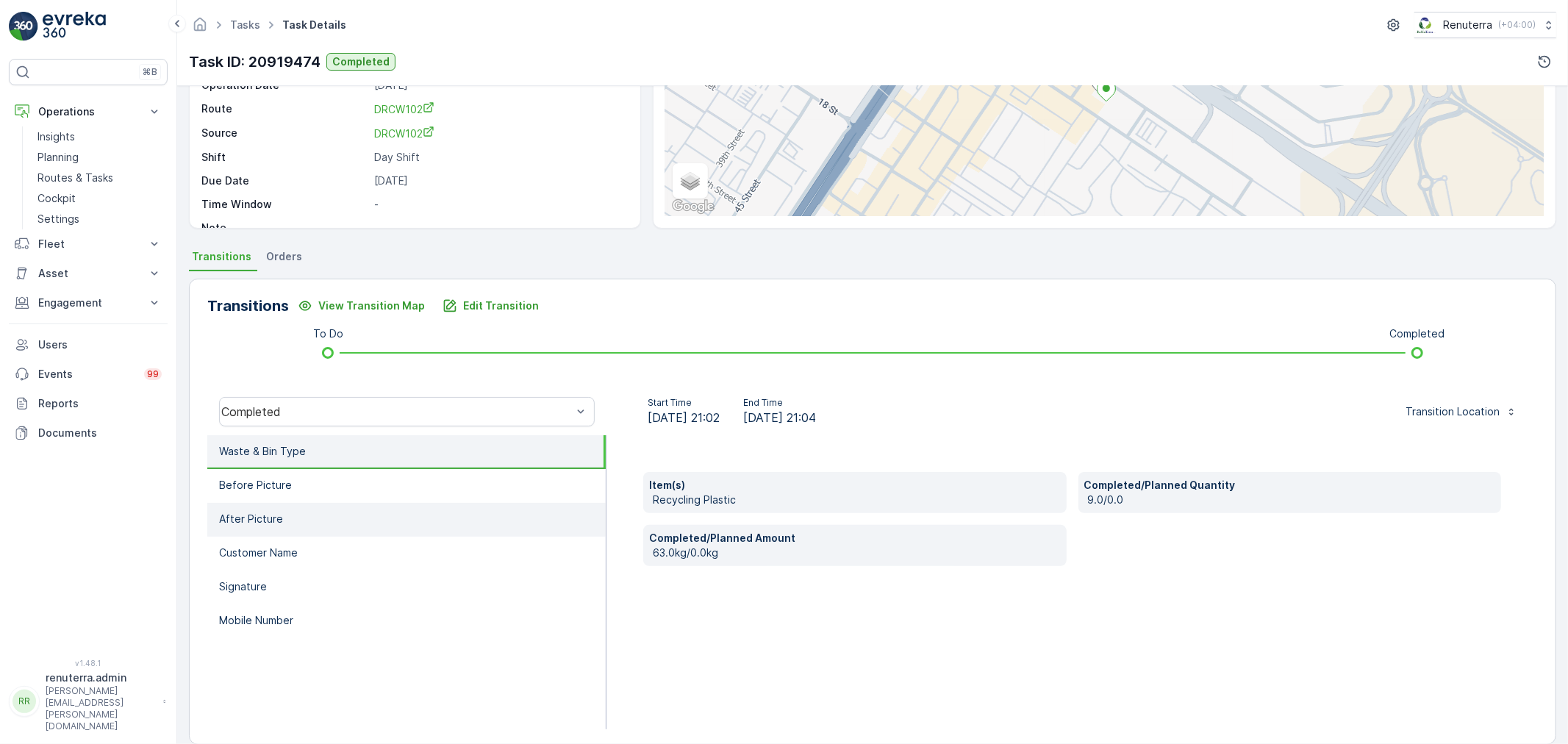
drag, startPoint x: 267, startPoint y: 477, endPoint x: 267, endPoint y: 527, distance: 50.0
click at [267, 478] on p "Before Picture" at bounding box center [255, 486] width 72 height 15
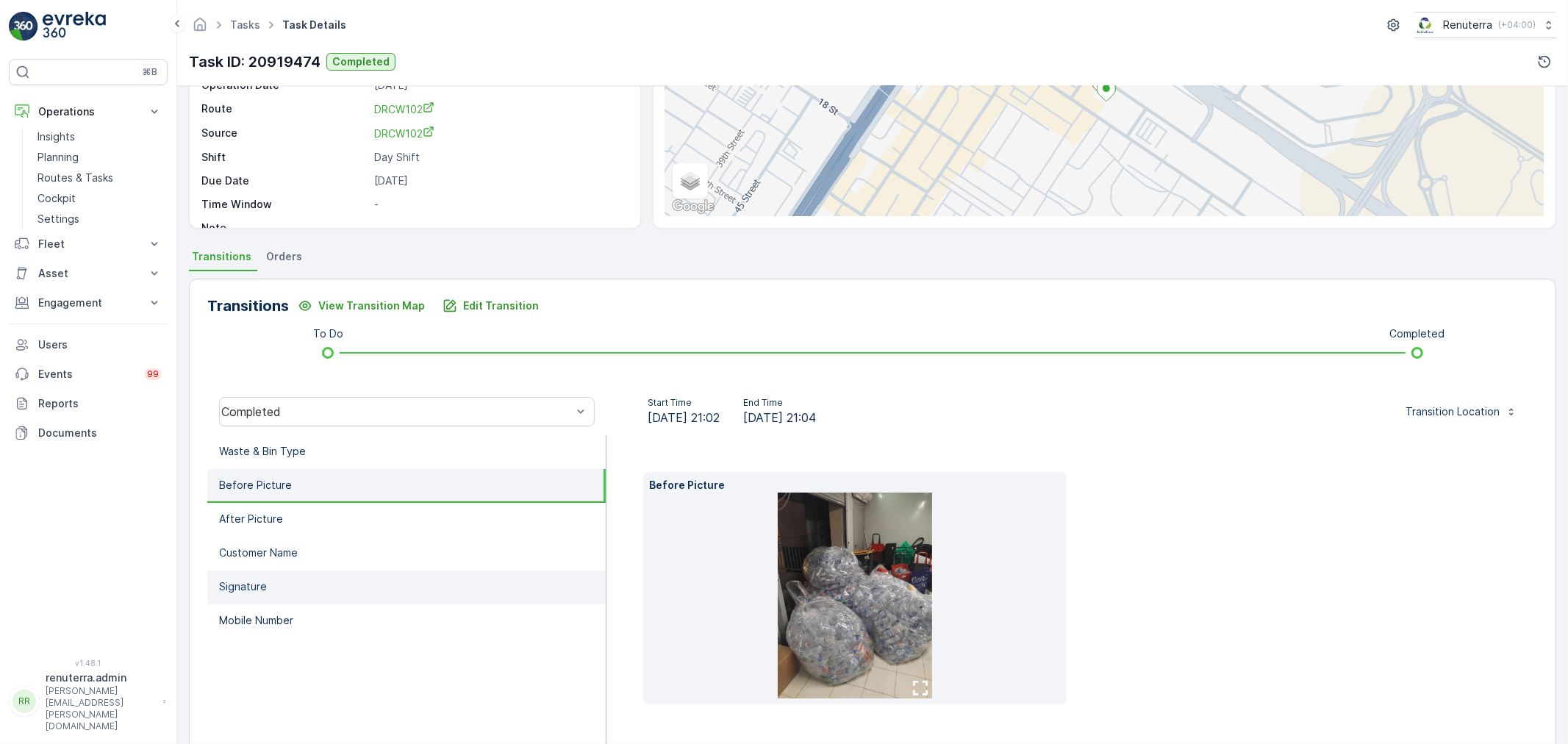
click at [265, 597] on li "Signature" at bounding box center [407, 587] width 398 height 34
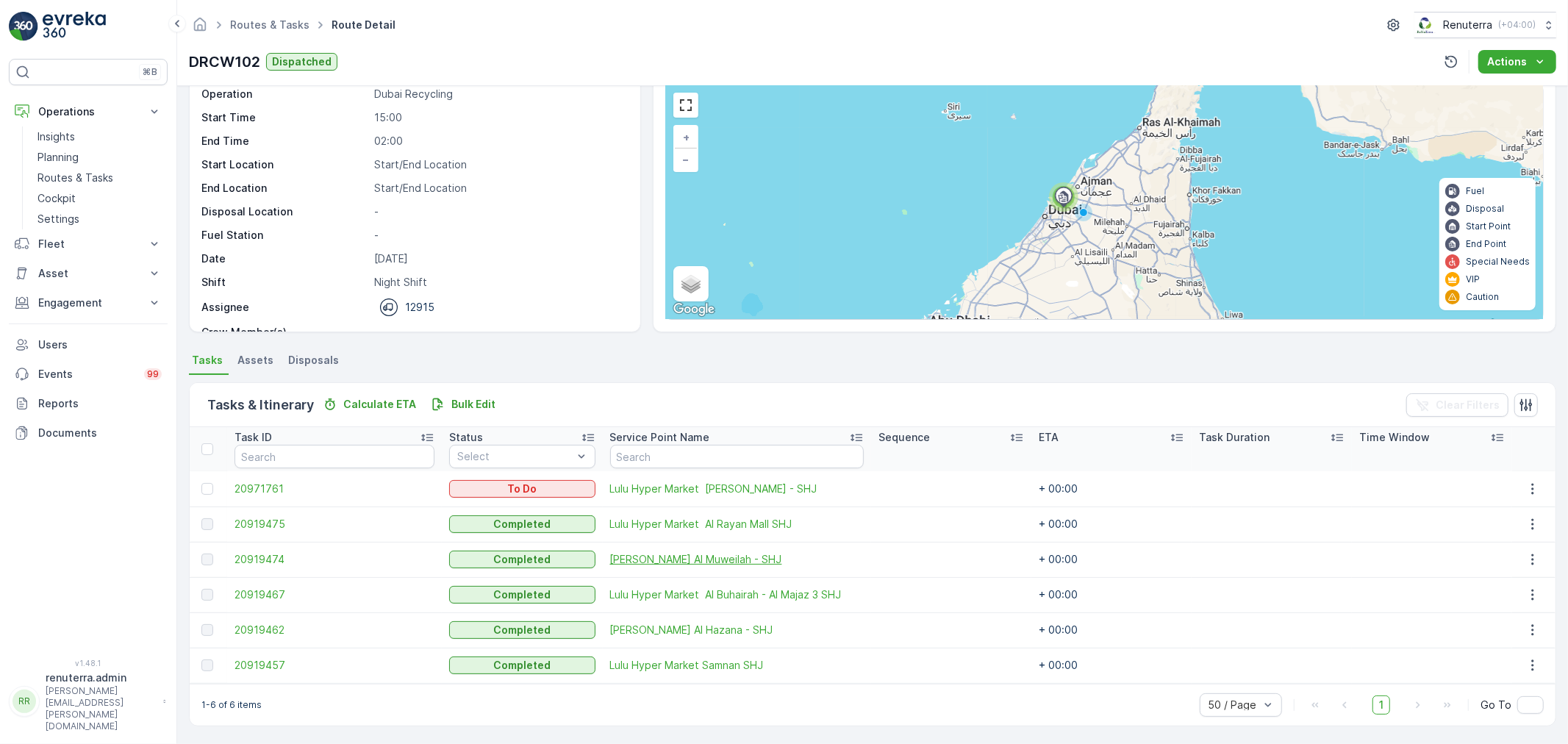
scroll to position [60, 0]
click at [283, 518] on span "20919475" at bounding box center [334, 523] width 200 height 15
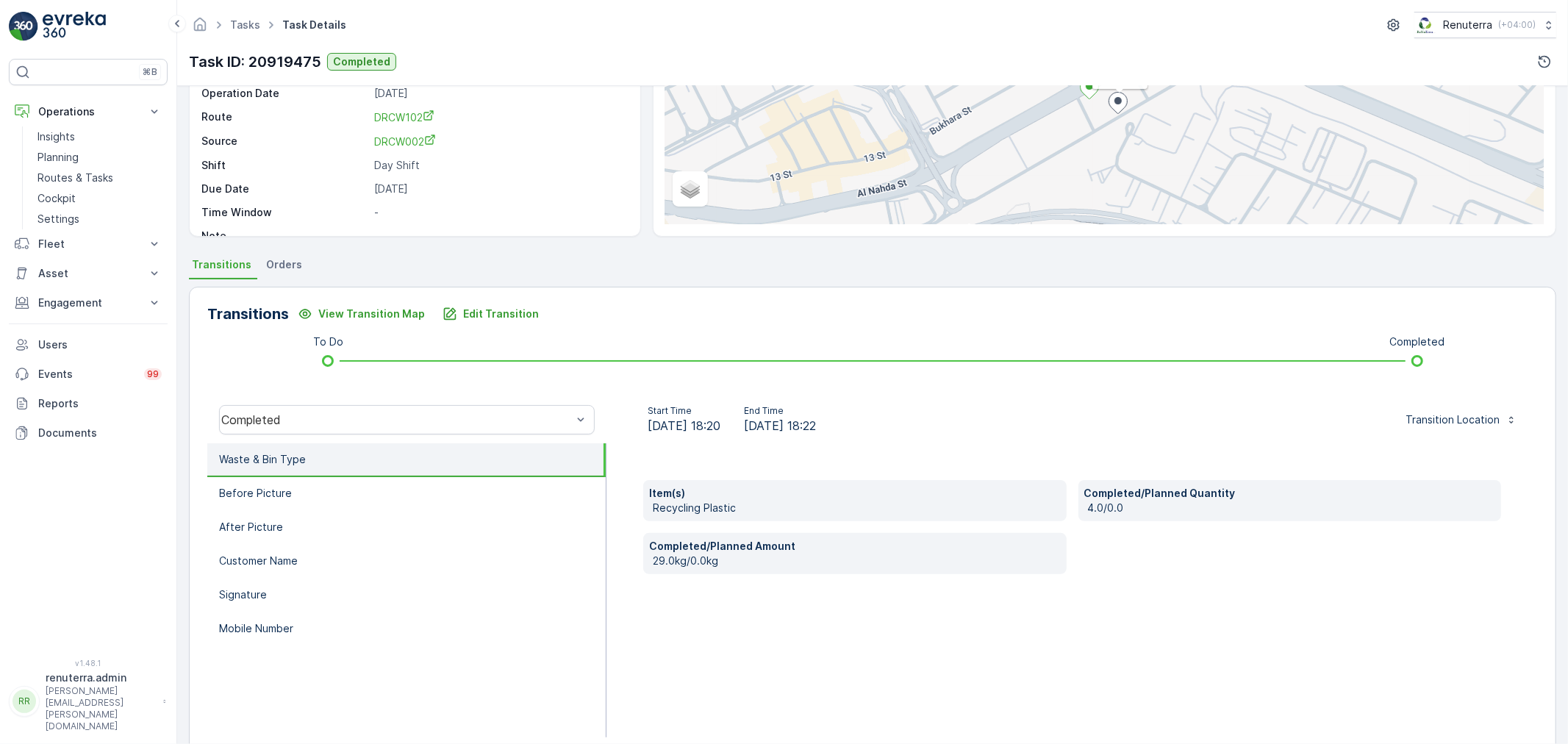
scroll to position [163, 0]
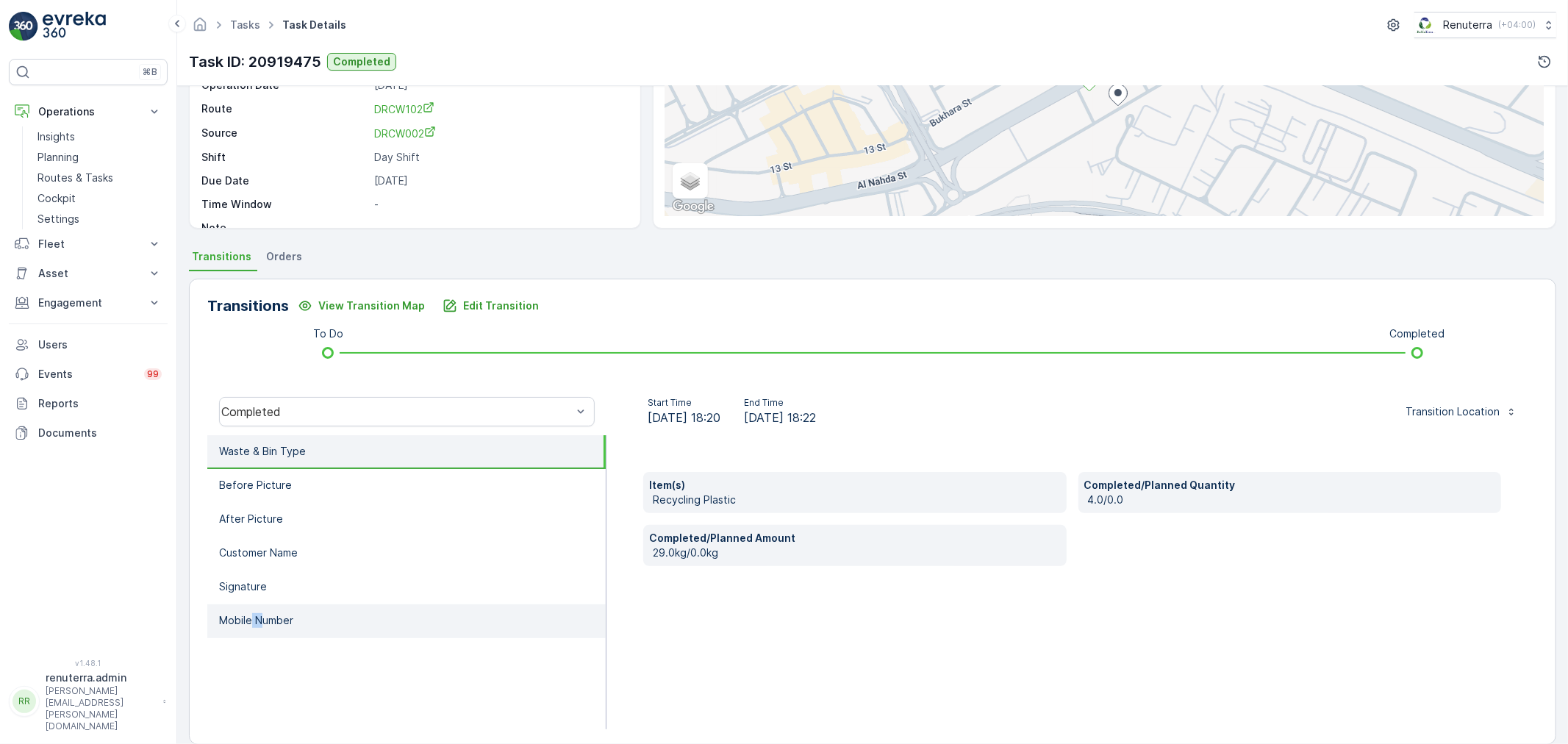
drag, startPoint x: 252, startPoint y: 635, endPoint x: 266, endPoint y: 625, distance: 17.2
click at [266, 625] on ul "Waste & Bin Type Before Picture After Picture Customer Name Signature Mobile Nu…" at bounding box center [407, 582] width 399 height 294
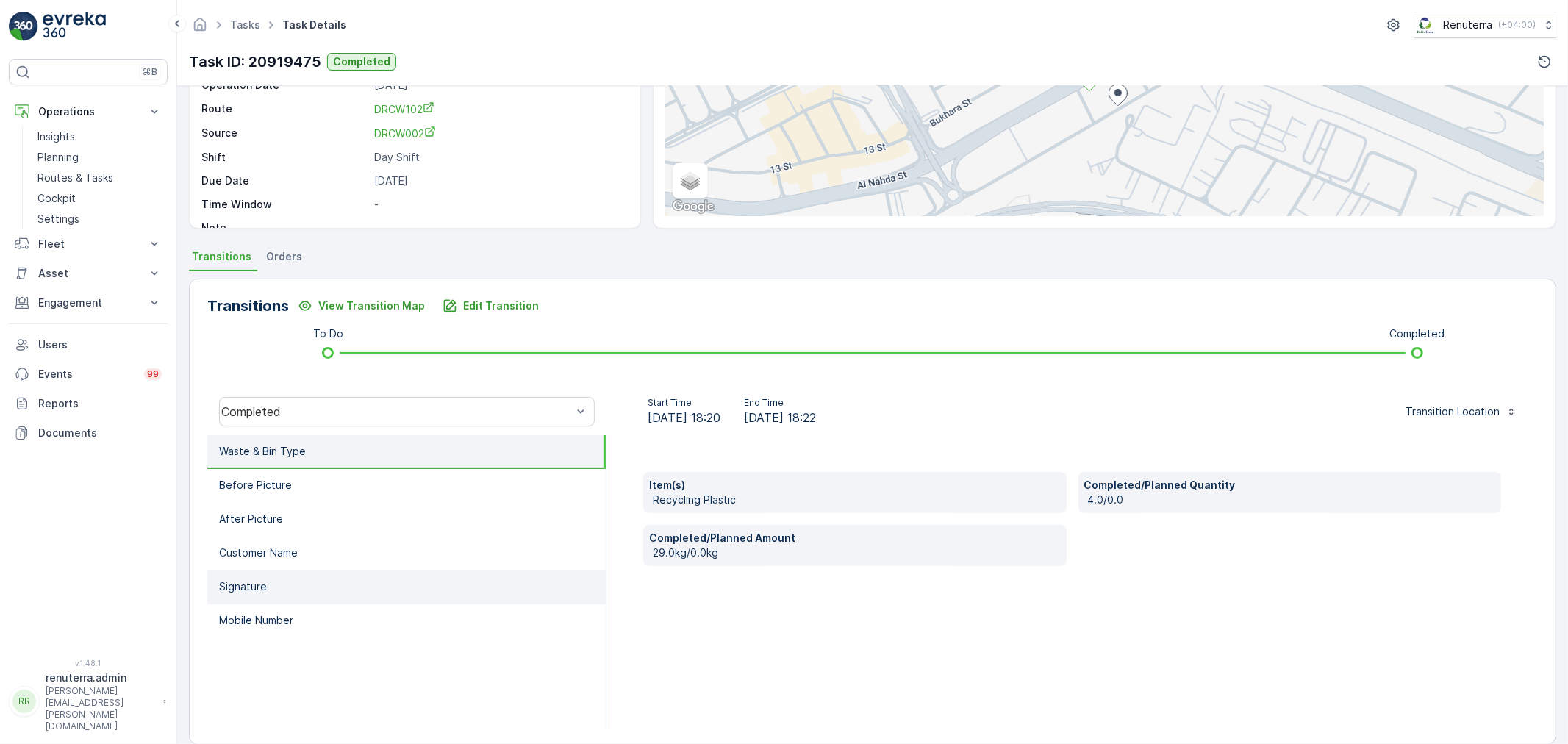
click at [273, 582] on li "Signature" at bounding box center [407, 587] width 398 height 34
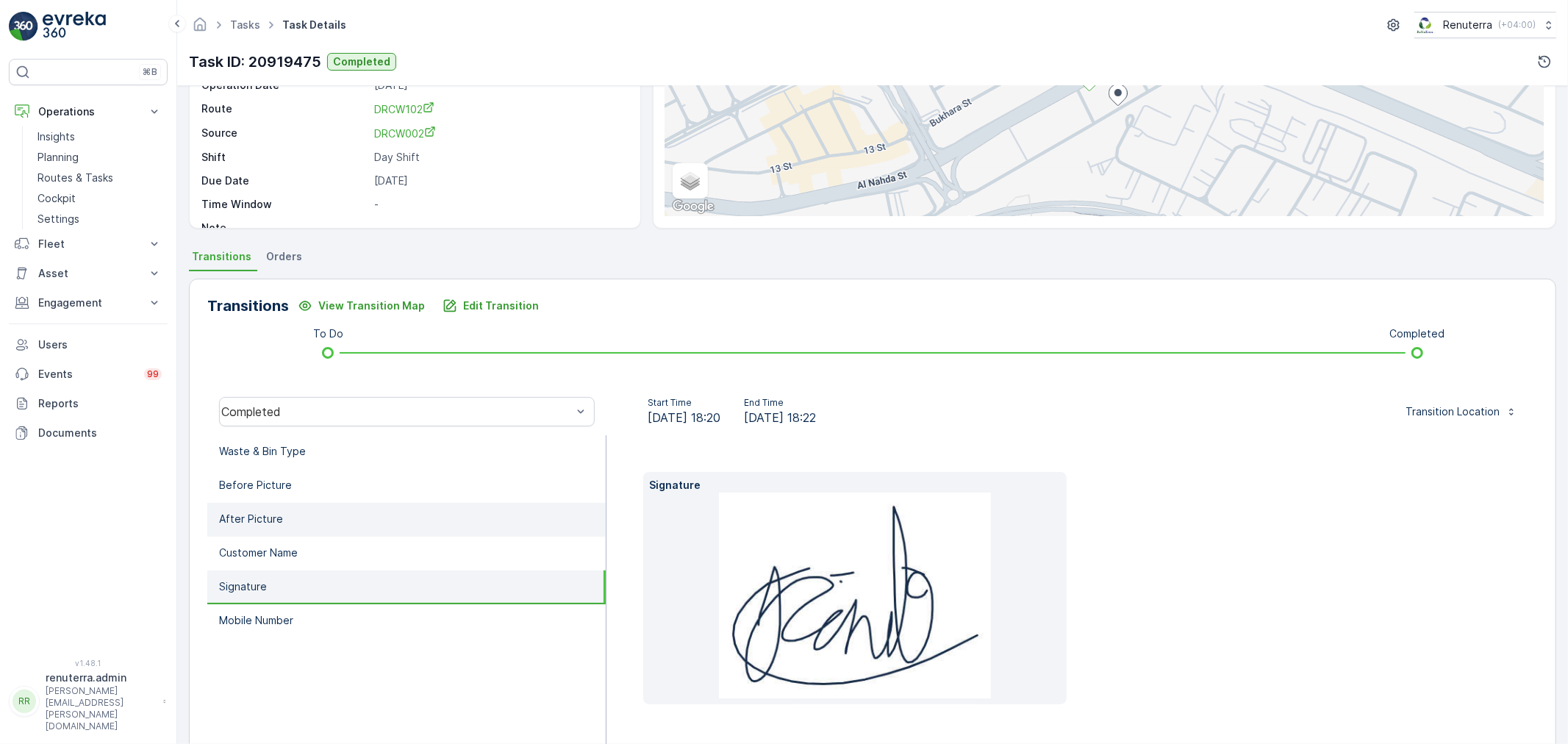
click at [261, 503] on li "After Picture" at bounding box center [407, 520] width 398 height 34
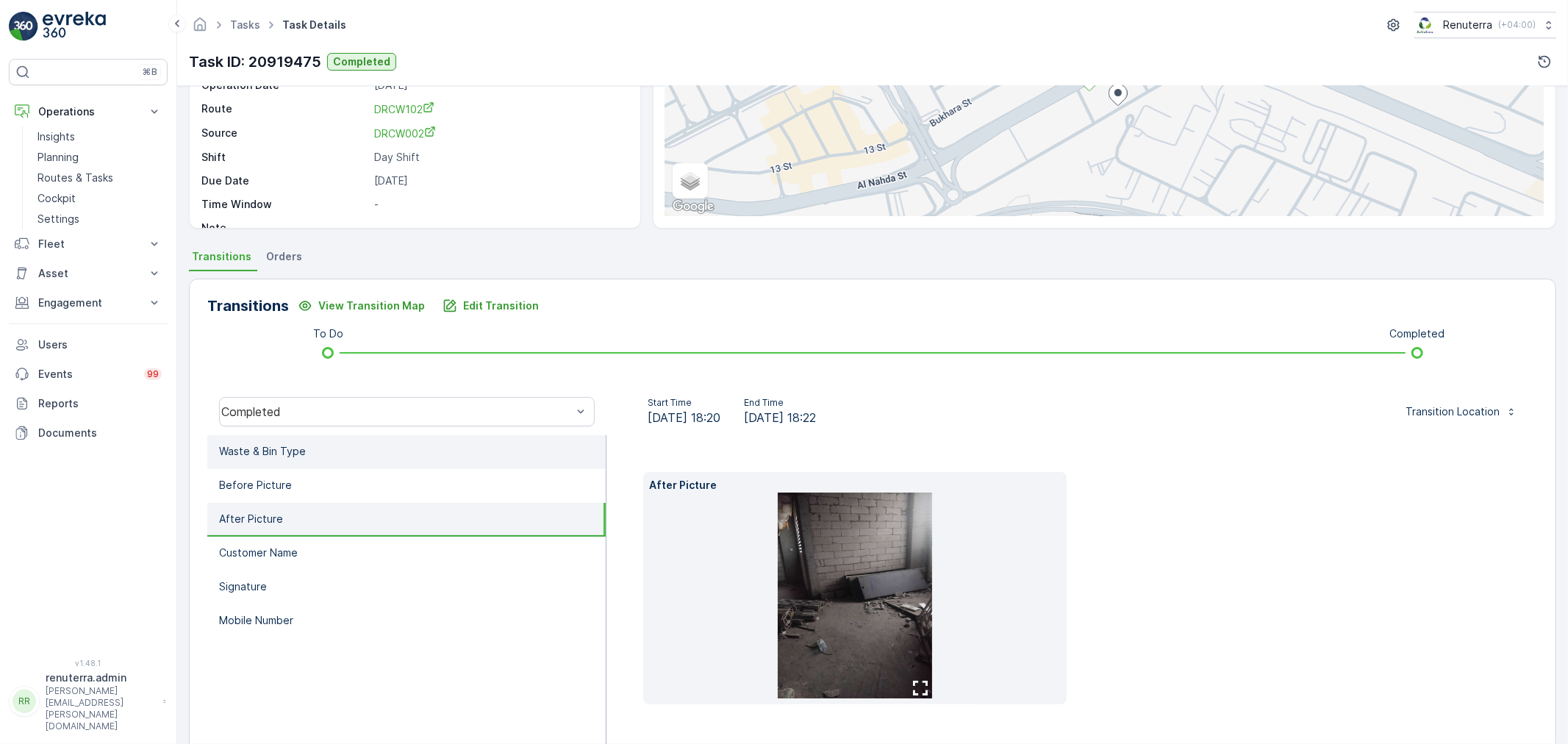
click at [275, 450] on p "Waste & Bin Type" at bounding box center [262, 452] width 87 height 15
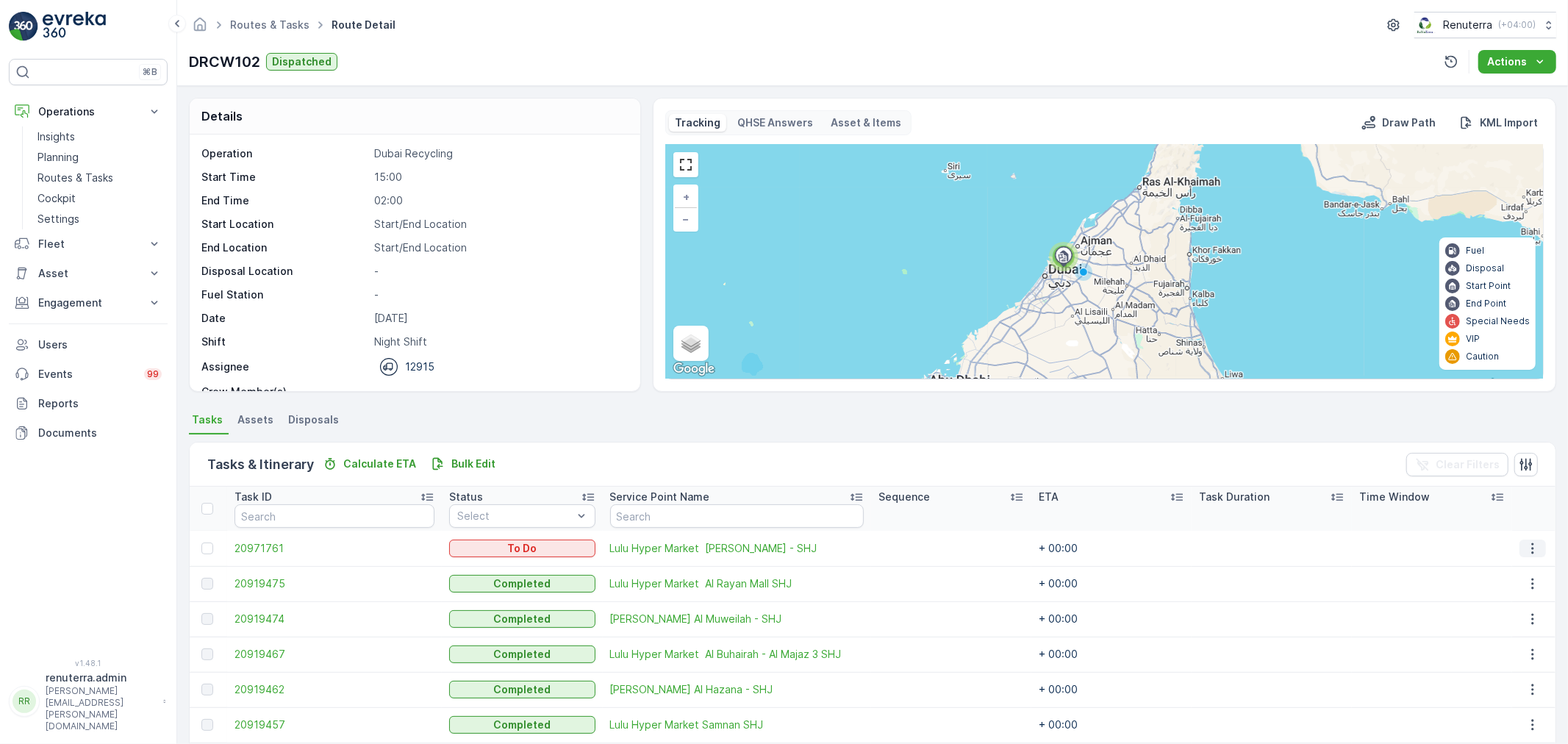
click at [1536, 547] on icon "button" at bounding box center [1533, 548] width 15 height 15
click at [1503, 652] on div "Delete" at bounding box center [1513, 658] width 111 height 21
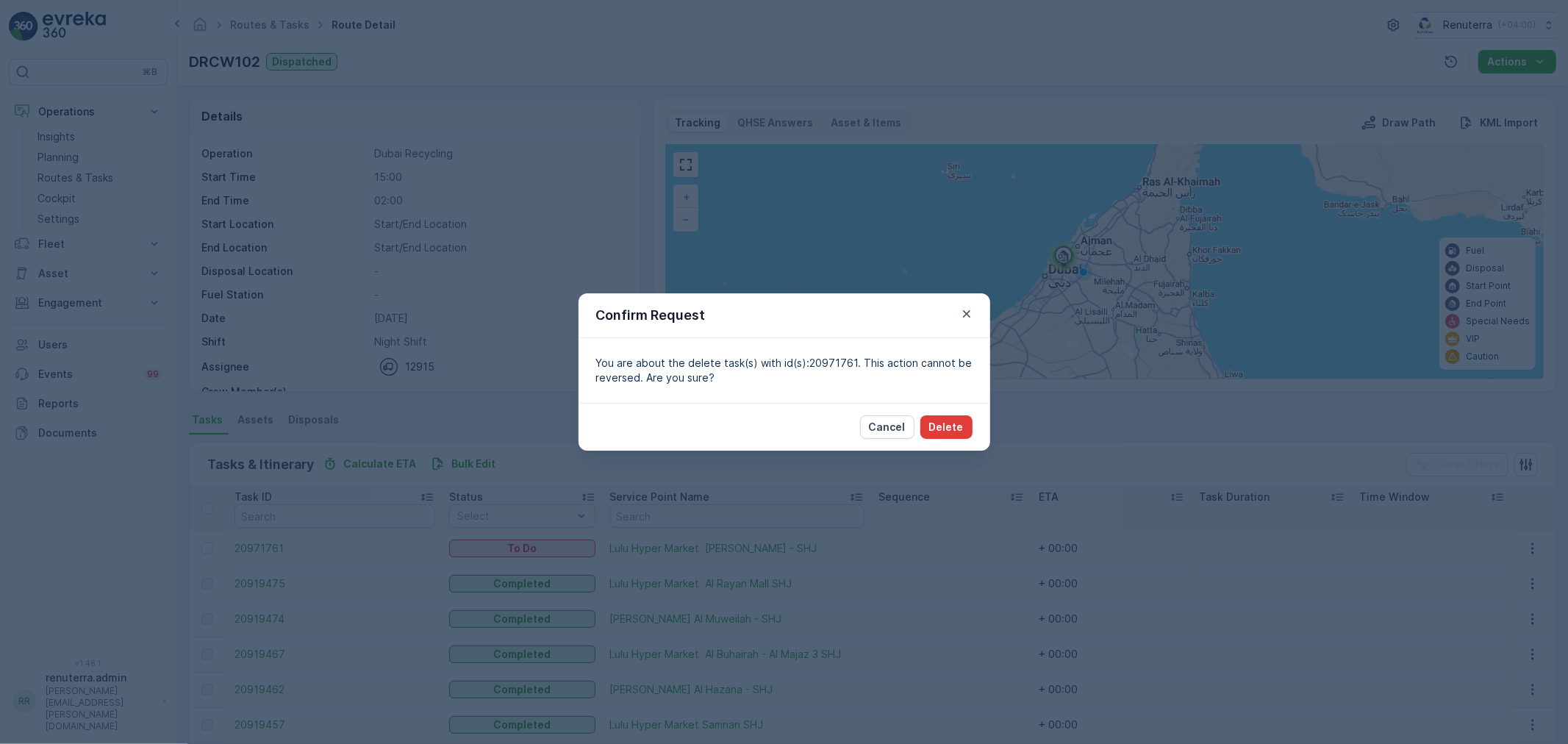
click at [953, 440] on div "Cancel Delete" at bounding box center [784, 427] width 412 height 47
click at [953, 435] on button "Delete" at bounding box center [946, 427] width 52 height 23
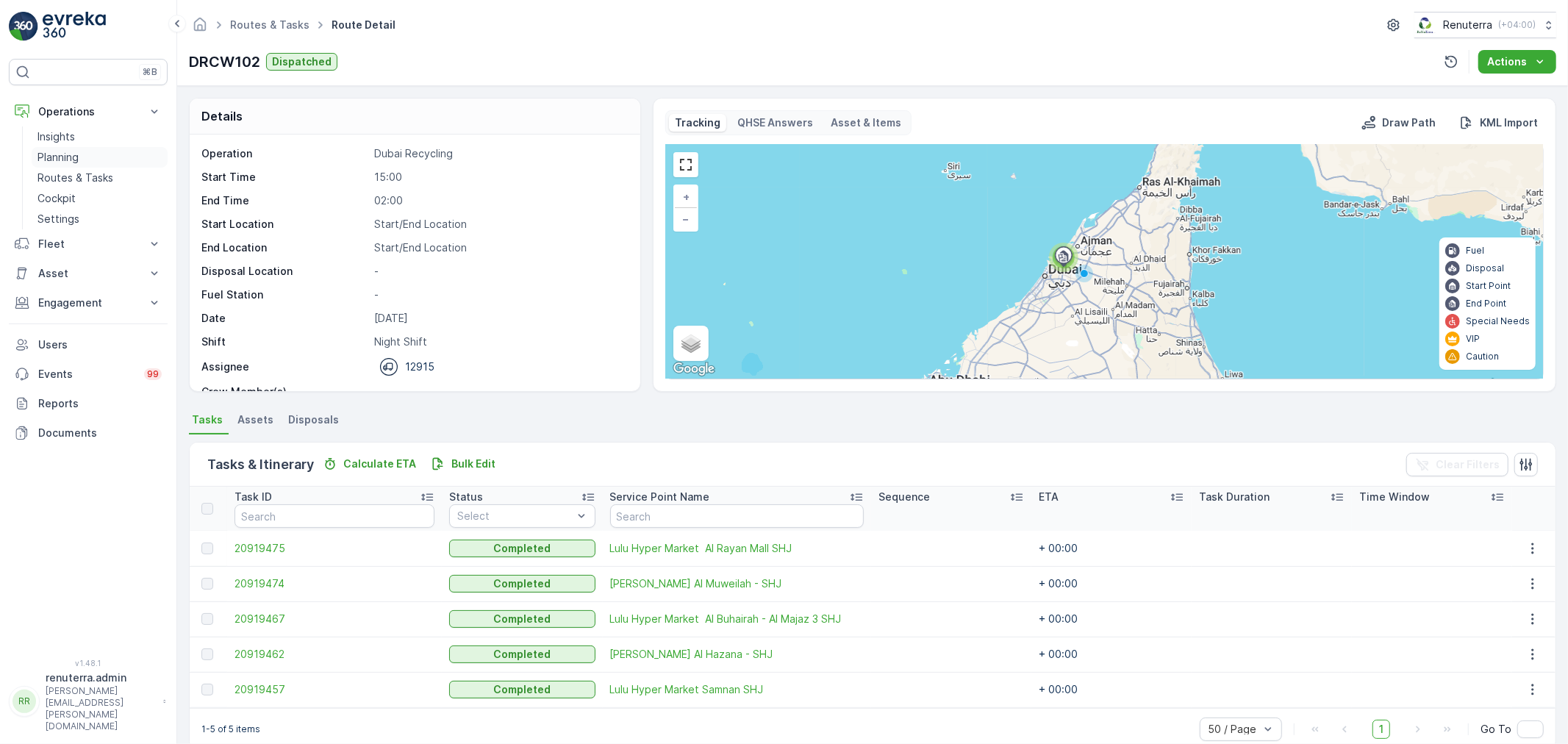
click at [98, 162] on link "Planning" at bounding box center [99, 157] width 136 height 21
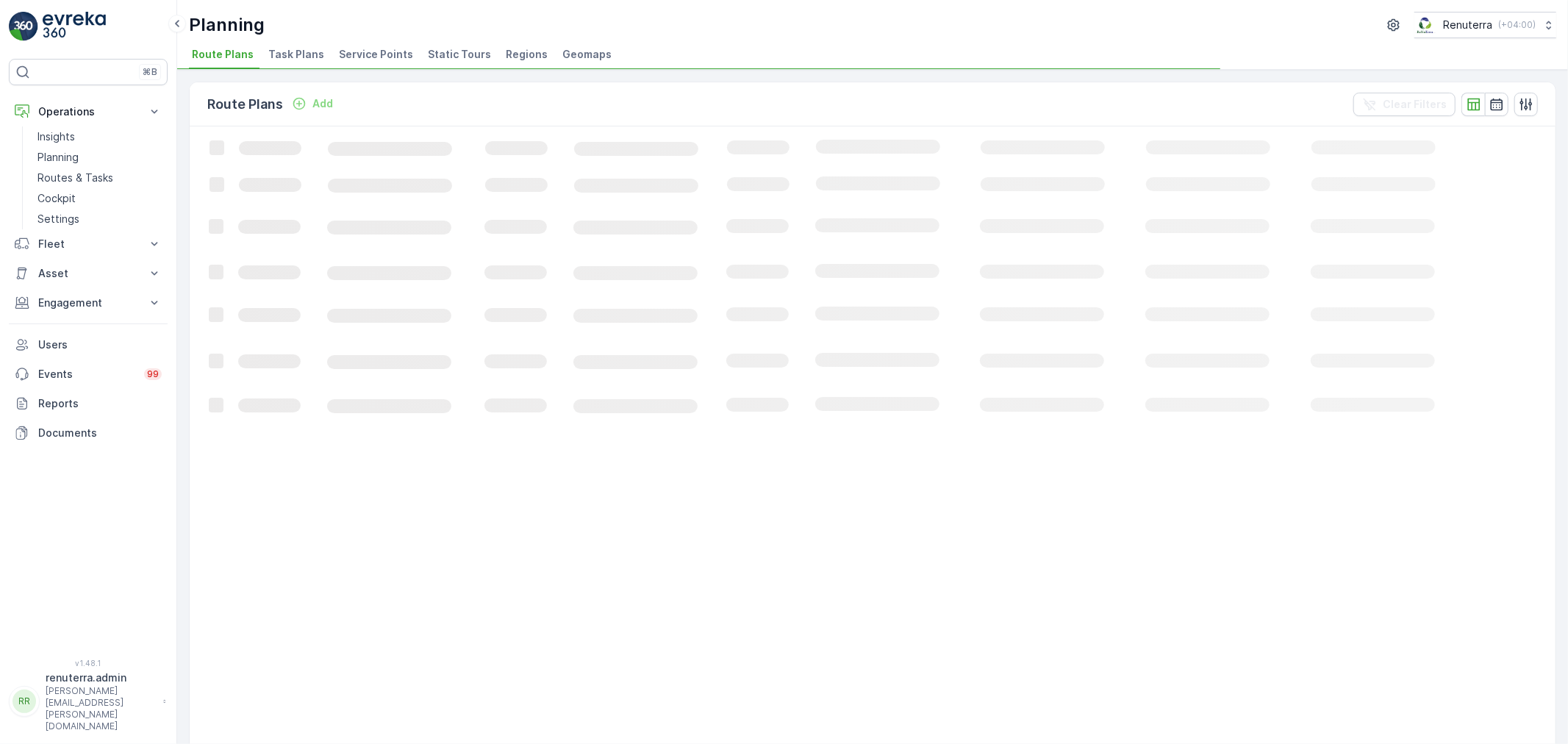
click at [361, 37] on div "Planning Renuterra ( +04:00 )" at bounding box center [872, 25] width 1367 height 27
click at [371, 63] on li "Service Points" at bounding box center [377, 57] width 83 height 25
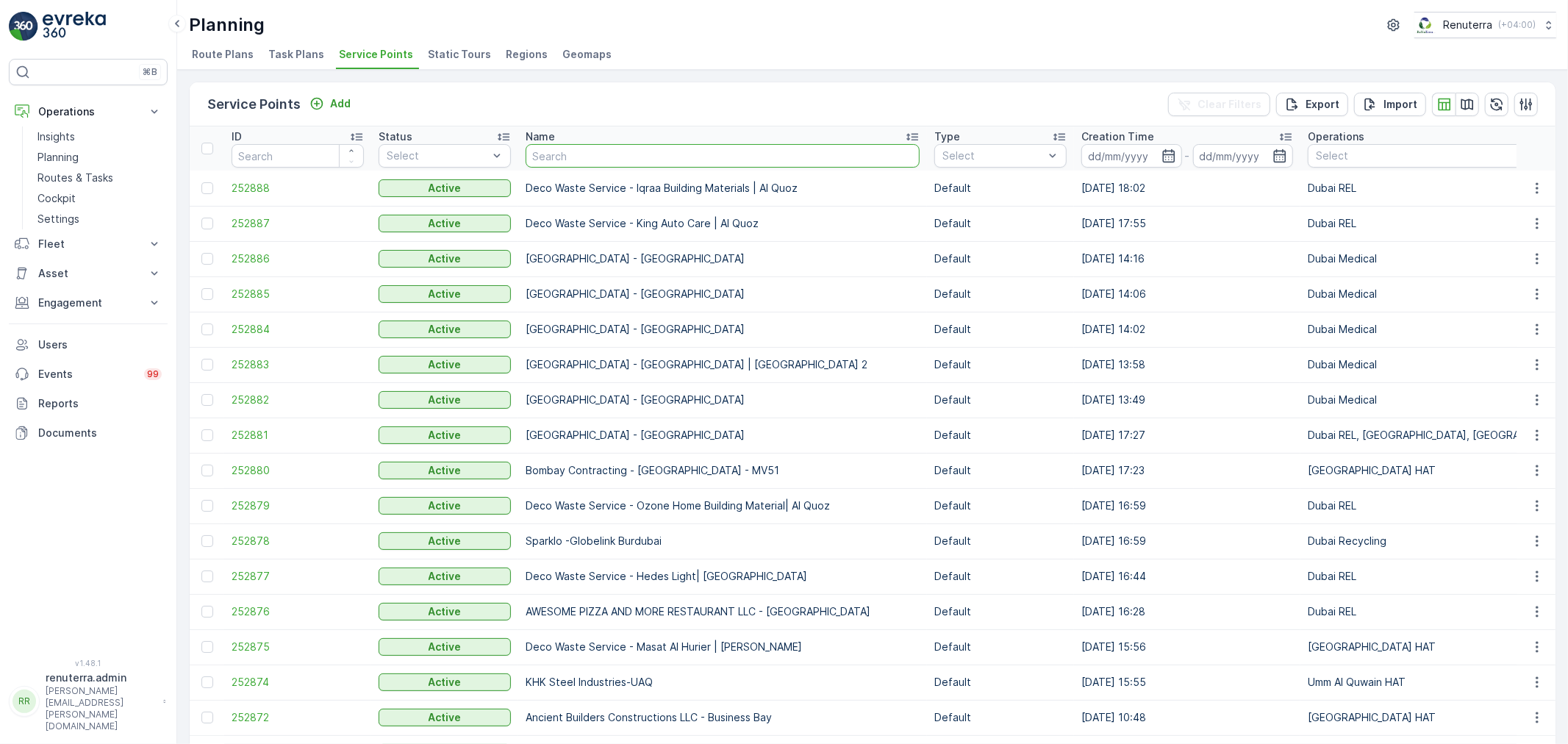
click at [557, 164] on input "text" at bounding box center [722, 156] width 394 height 23
type input "sala"
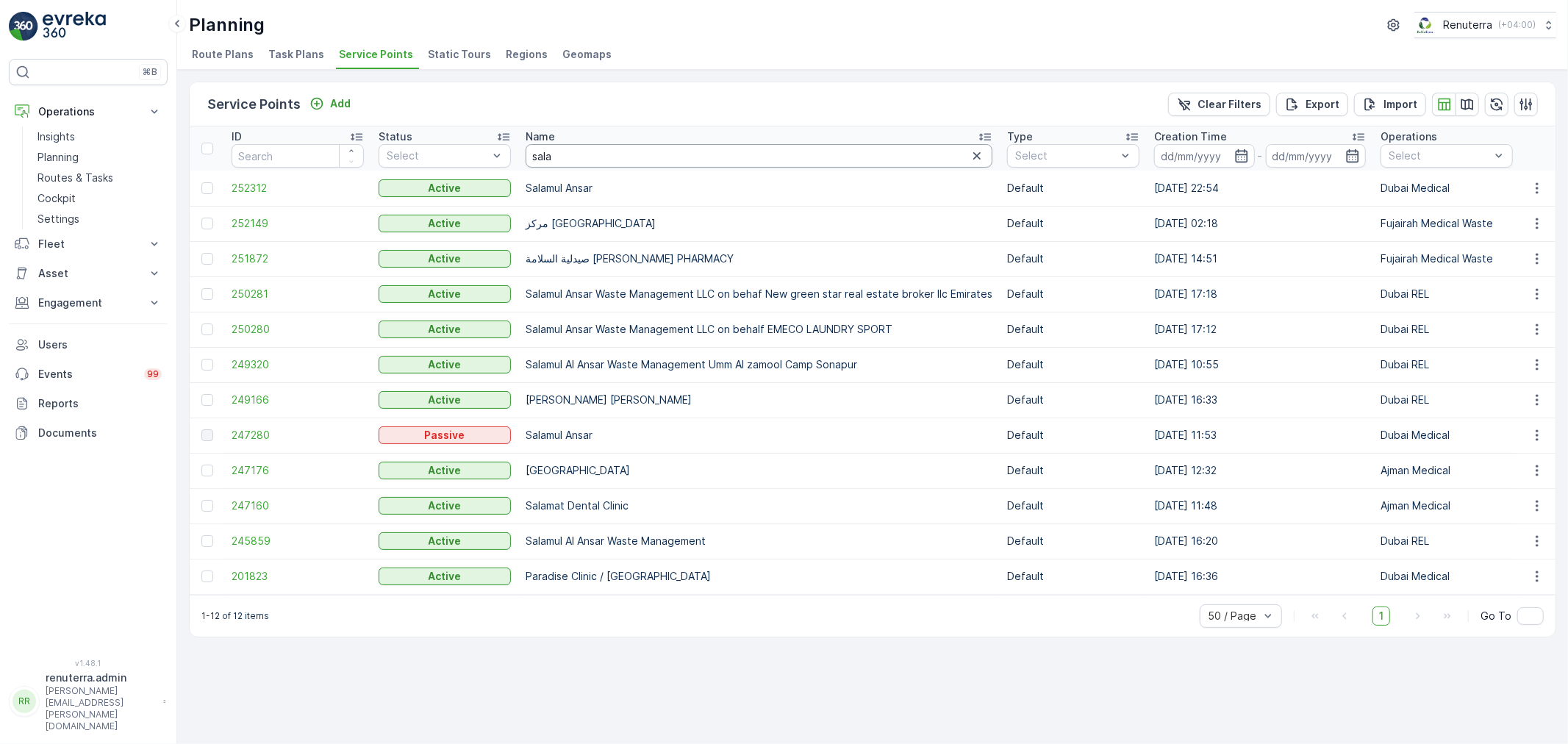
drag, startPoint x: 600, startPoint y: 159, endPoint x: 574, endPoint y: 167, distance: 27.2
click at [592, 162] on input "sala" at bounding box center [759, 156] width 467 height 23
click at [239, 193] on span "252312" at bounding box center [297, 188] width 132 height 15
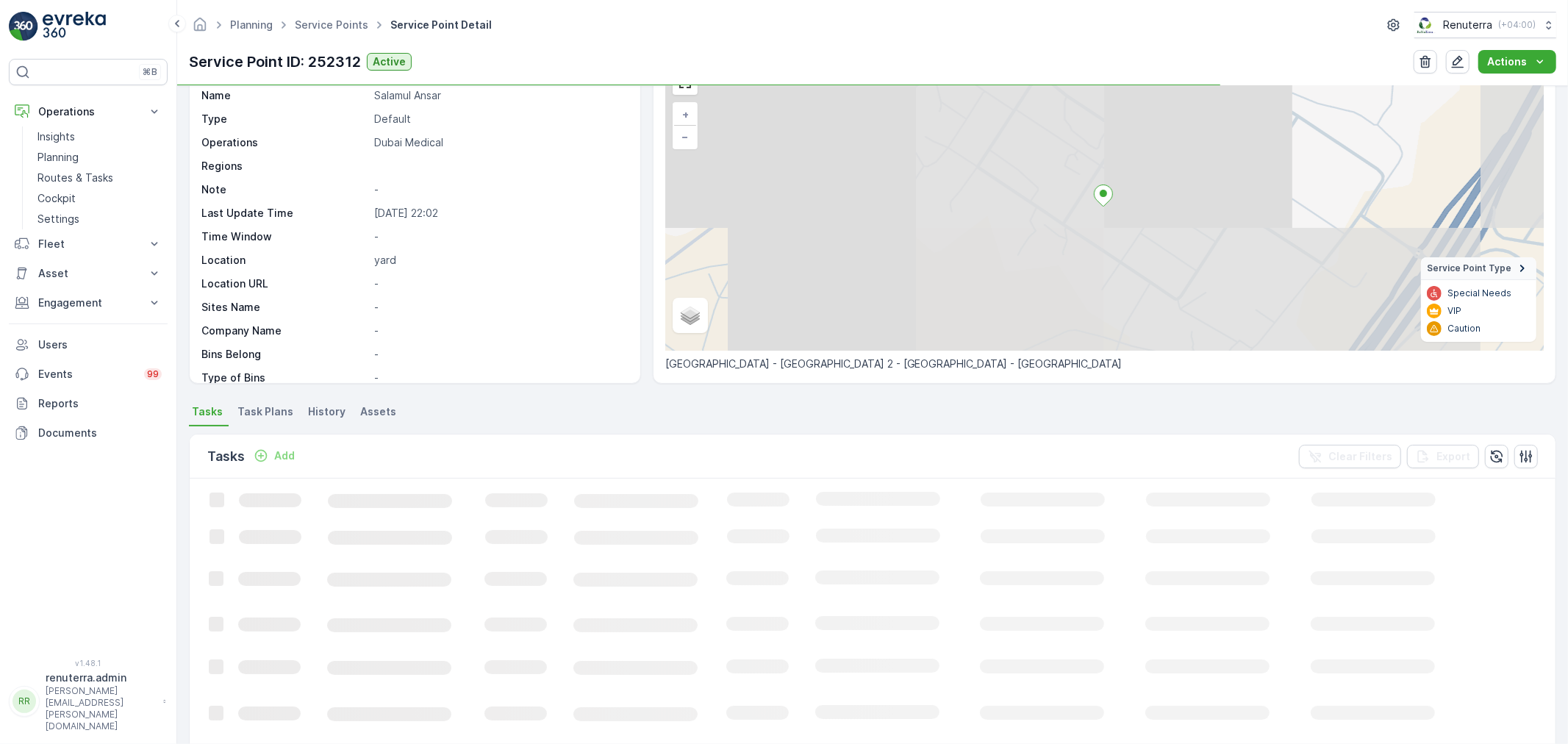
scroll to position [163, 0]
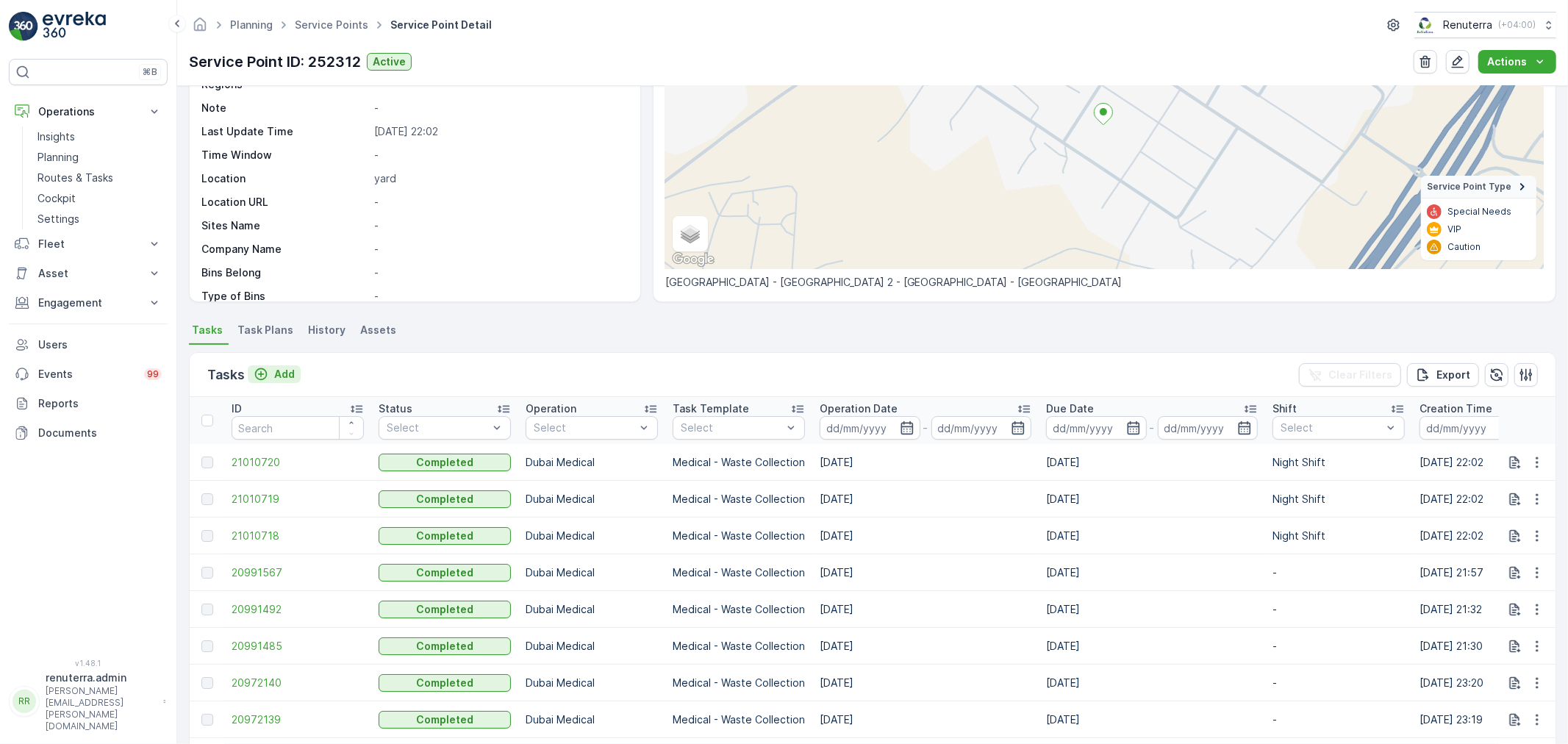
click at [291, 377] on p "Add" at bounding box center [284, 374] width 21 height 15
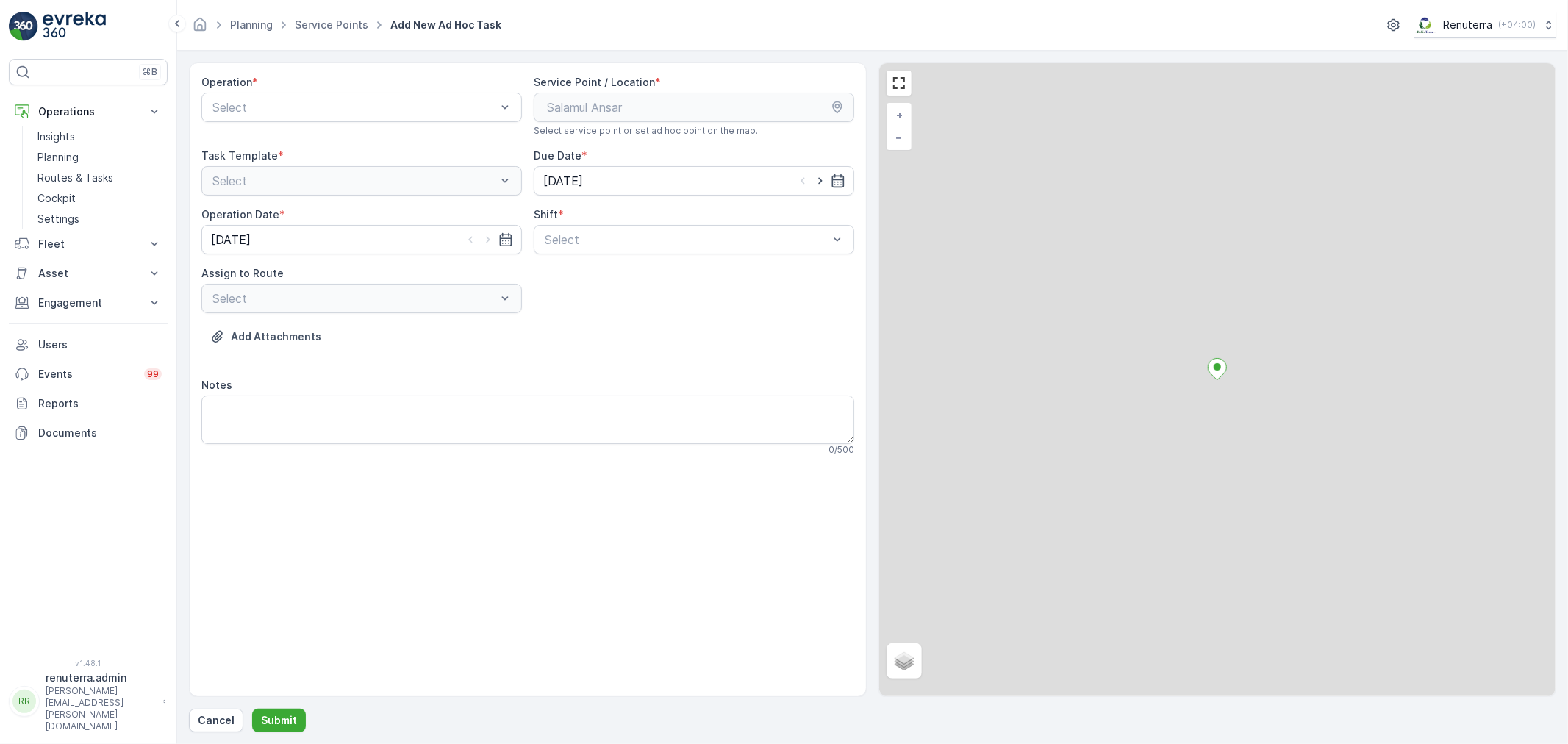
drag, startPoint x: 323, startPoint y: 114, endPoint x: 323, endPoint y: 123, distance: 9.0
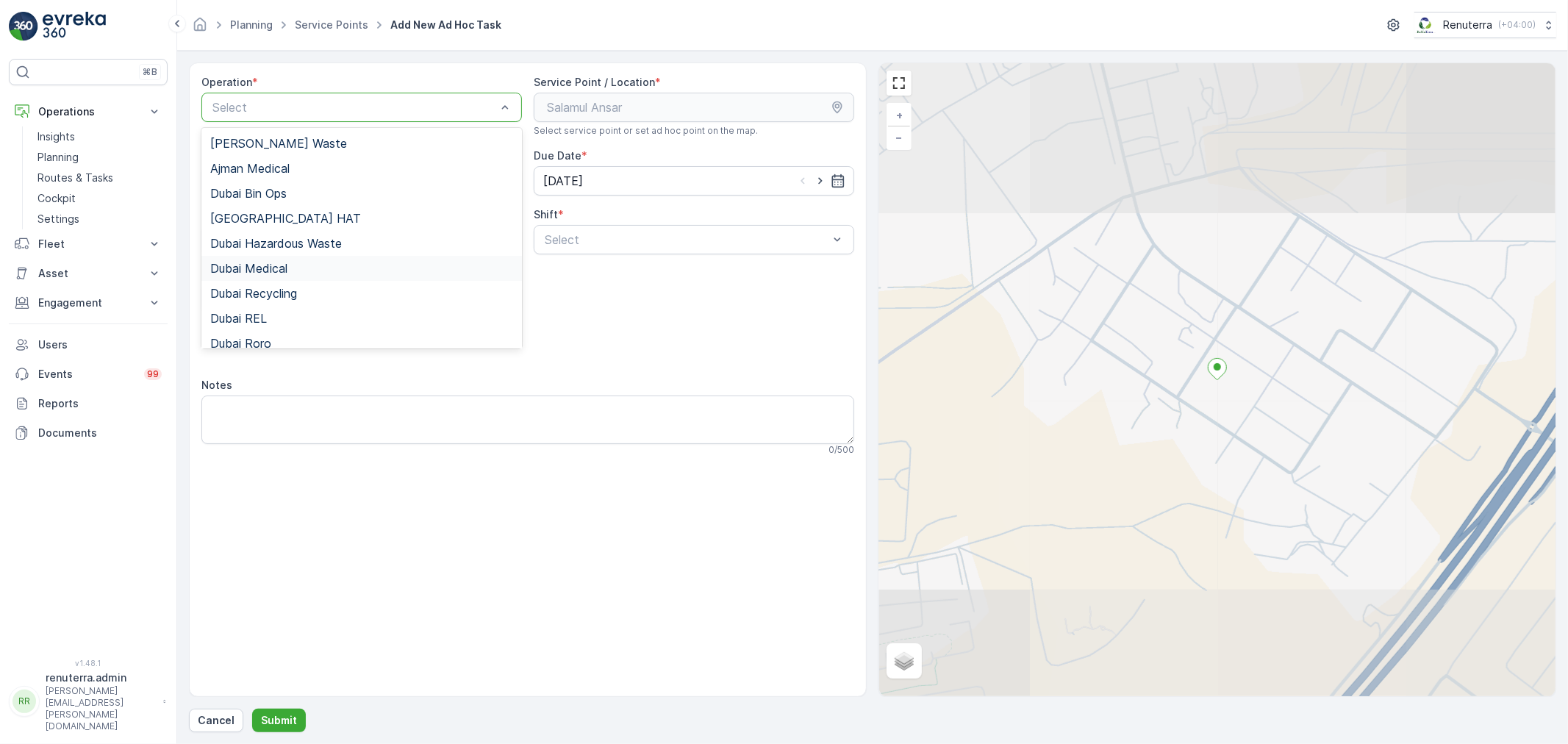
drag, startPoint x: 310, startPoint y: 265, endPoint x: 546, endPoint y: 259, distance: 236.1
click at [315, 262] on div "Dubai Medical" at bounding box center [362, 268] width 303 height 13
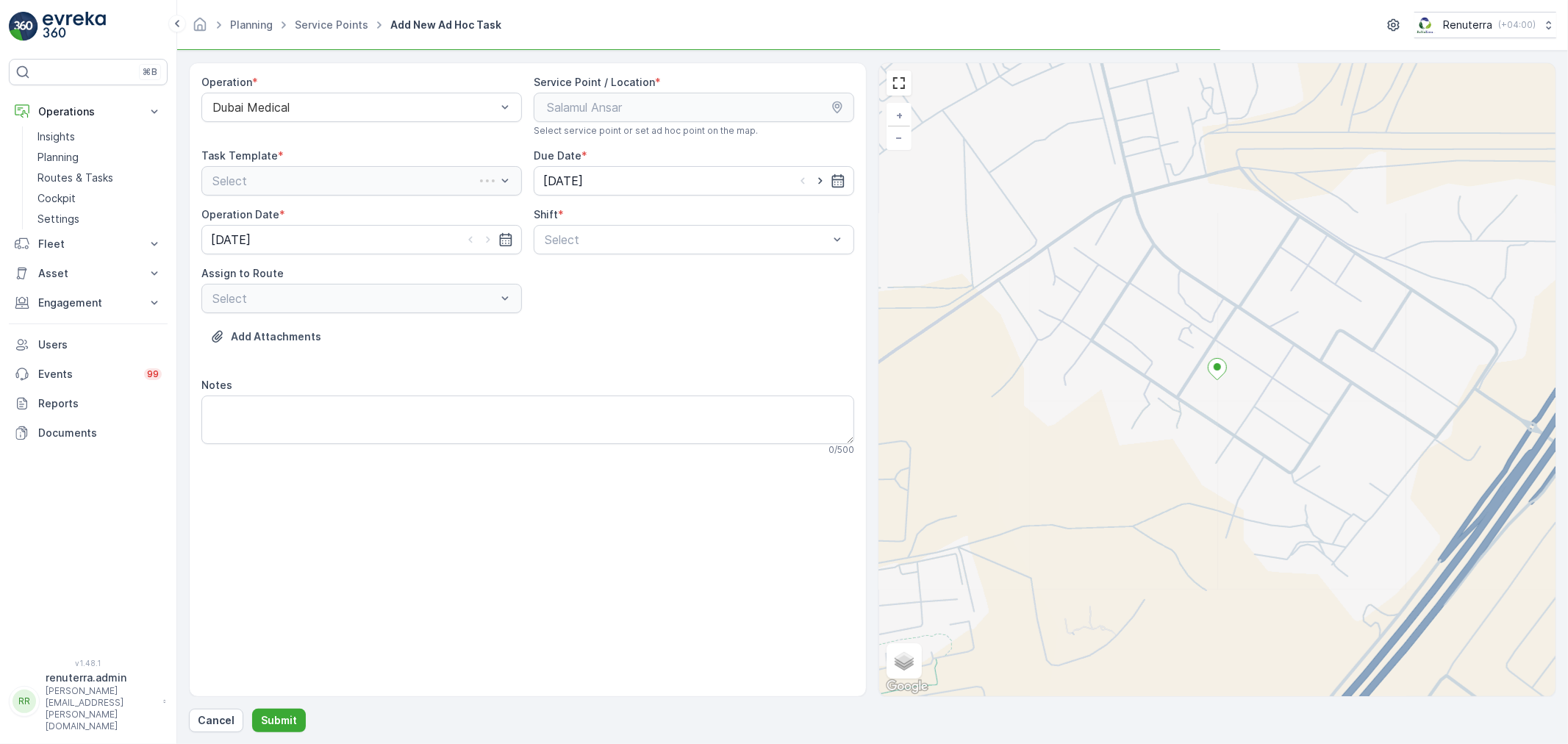
drag, startPoint x: 719, startPoint y: 254, endPoint x: 650, endPoint y: 281, distance: 74.1
click at [708, 260] on div "Operation * Dubai Medical Service Point / Location * Select service point or se…" at bounding box center [528, 271] width 653 height 392
drag, startPoint x: 647, startPoint y: 262, endPoint x: 646, endPoint y: 250, distance: 12.0
click at [647, 259] on div "Operation * Dubai Medical Service Point / Location * Select service point or se…" at bounding box center [528, 271] width 653 height 392
drag, startPoint x: 646, startPoint y: 245, endPoint x: 631, endPoint y: 253, distance: 17.0
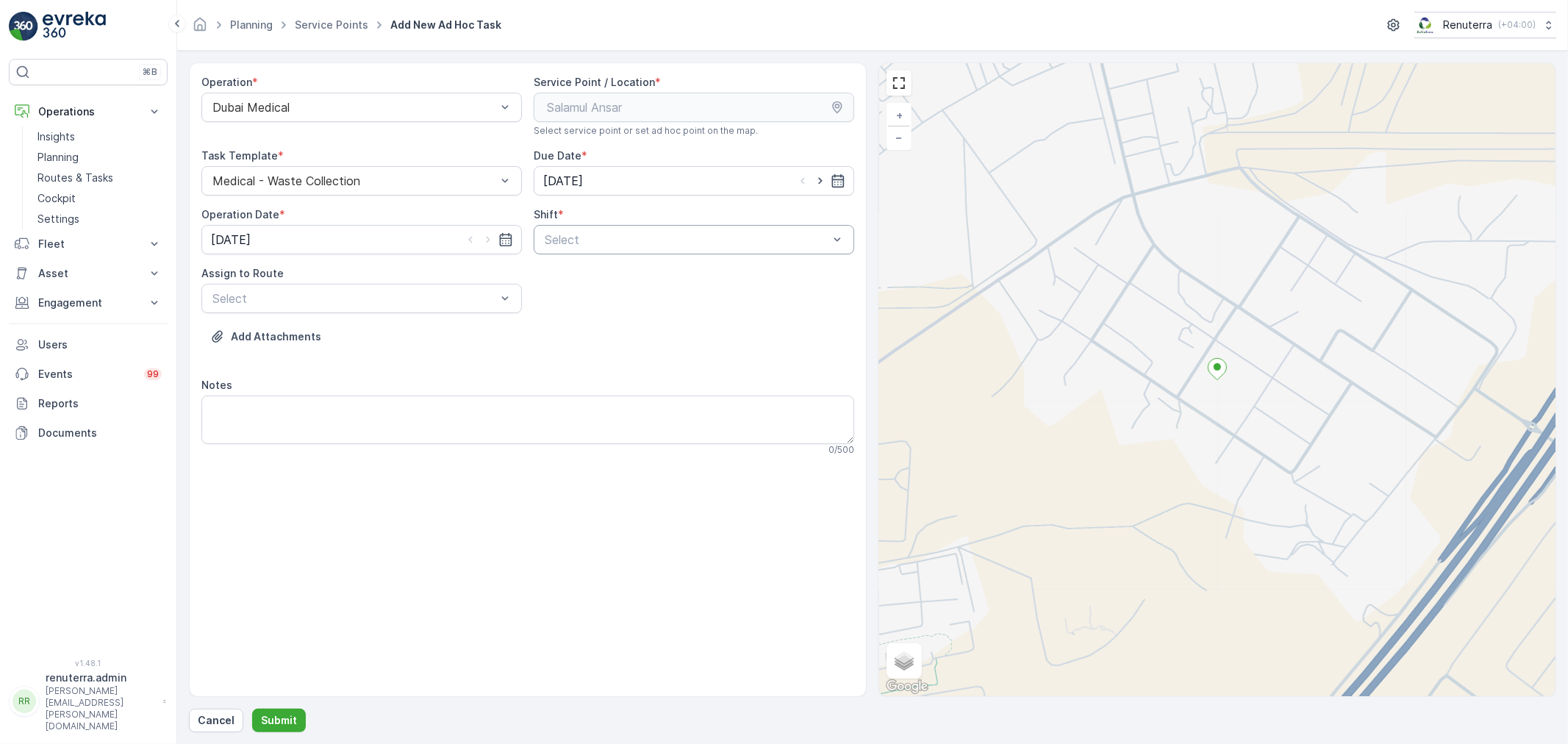
click at [642, 245] on div at bounding box center [687, 240] width 287 height 13
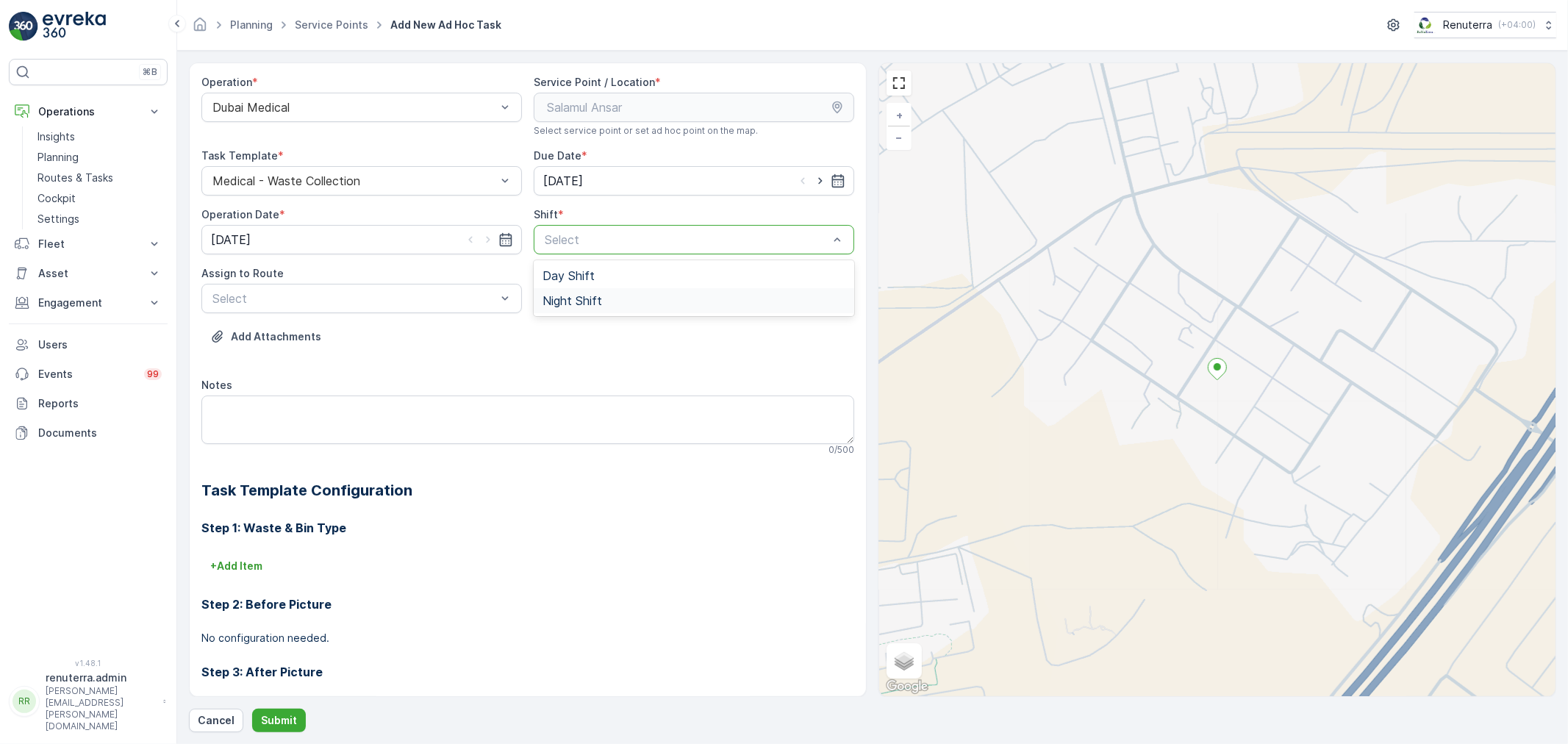
click at [605, 299] on div "Night Shift" at bounding box center [694, 301] width 303 height 13
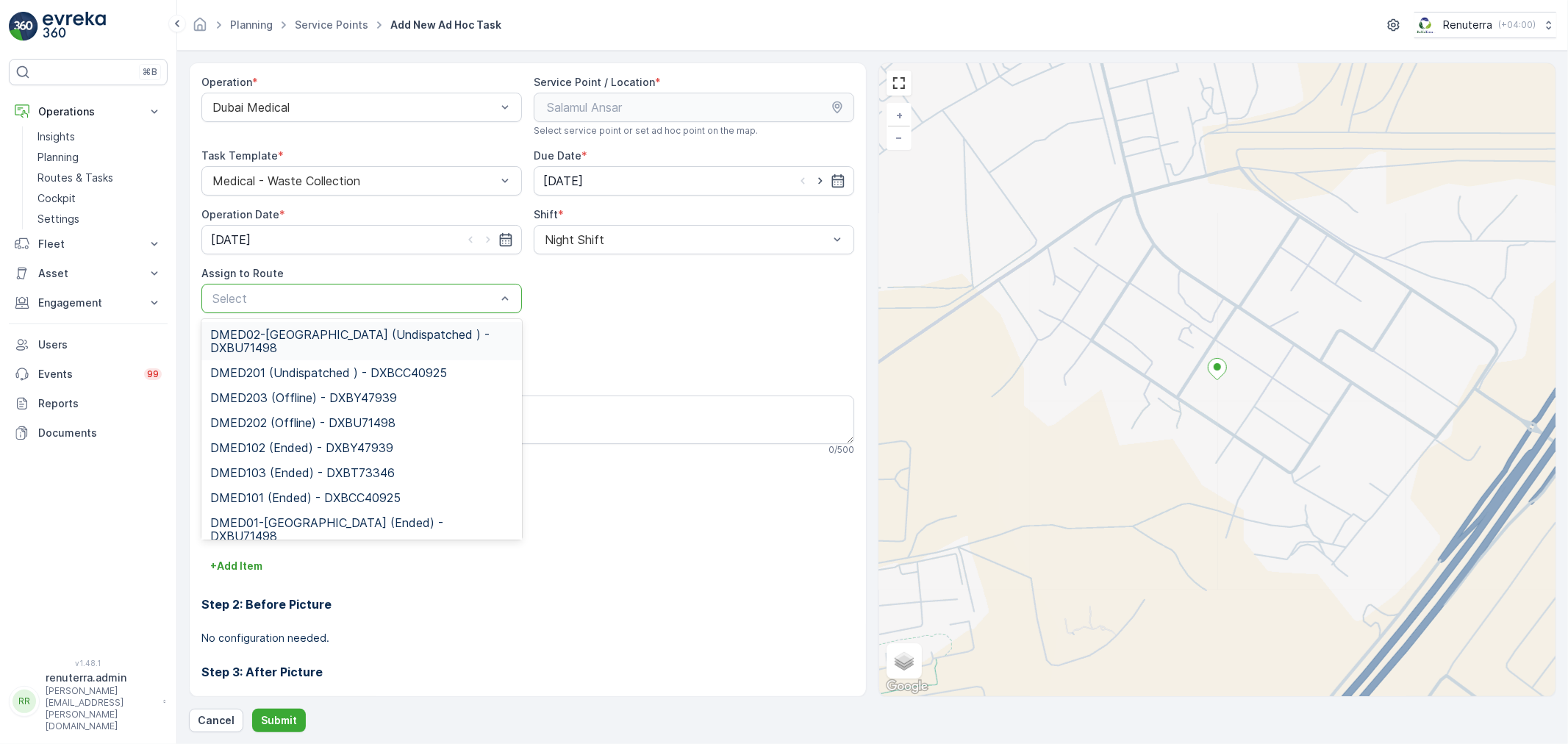
drag, startPoint x: 322, startPoint y: 302, endPoint x: 314, endPoint y: 307, distance: 9.4
click at [319, 302] on div at bounding box center [354, 298] width 287 height 13
drag, startPoint x: 309, startPoint y: 329, endPoint x: 295, endPoint y: 432, distance: 103.9
click at [309, 329] on span "DMED02-Khawaneej Yard (Undispatched ) - DXBU71498" at bounding box center [362, 342] width 303 height 27
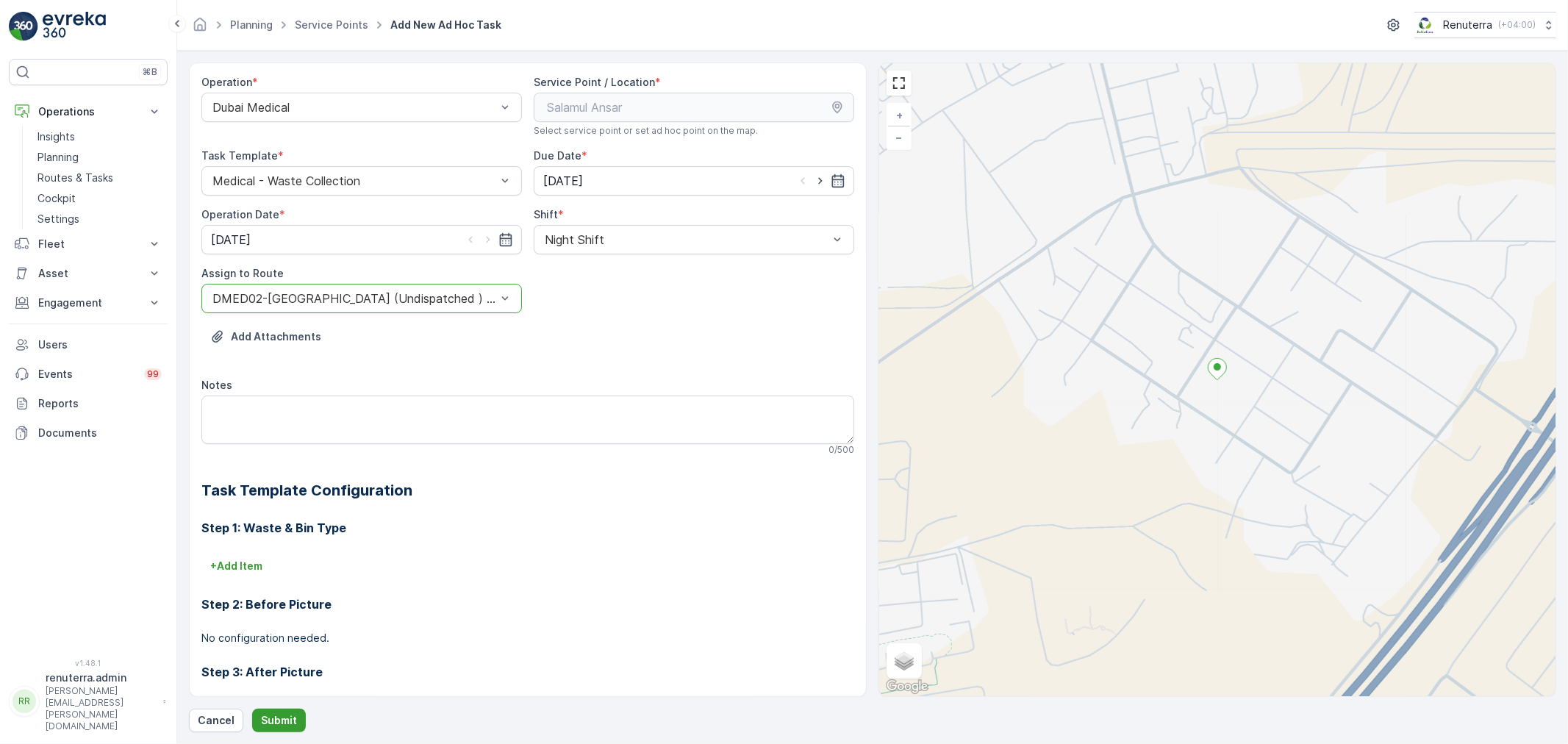
click at [278, 709] on button "Submit" at bounding box center [279, 721] width 53 height 23
